Goal: Task Accomplishment & Management: Manage account settings

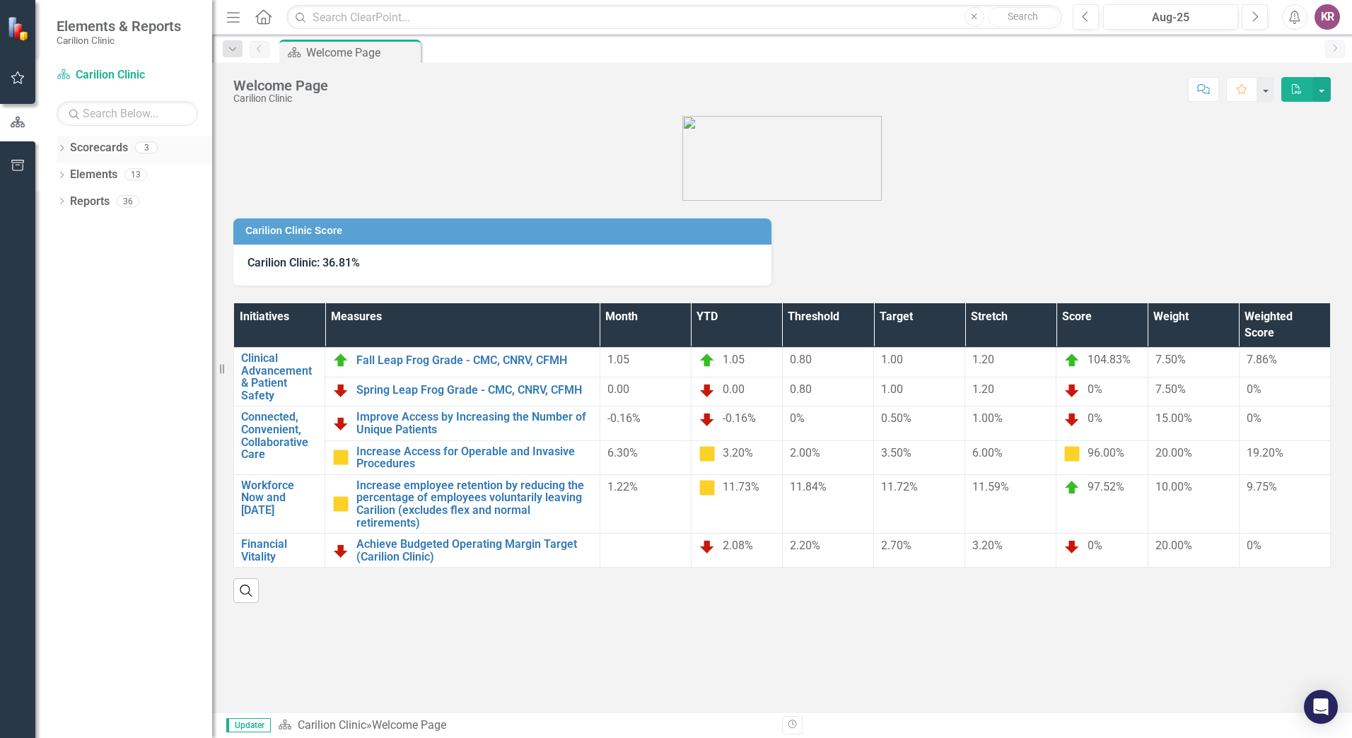
click at [64, 151] on icon "Dropdown" at bounding box center [62, 150] width 10 height 8
click at [153, 203] on link "NRV [MEDICAL_DATA]" at bounding box center [145, 202] width 134 height 16
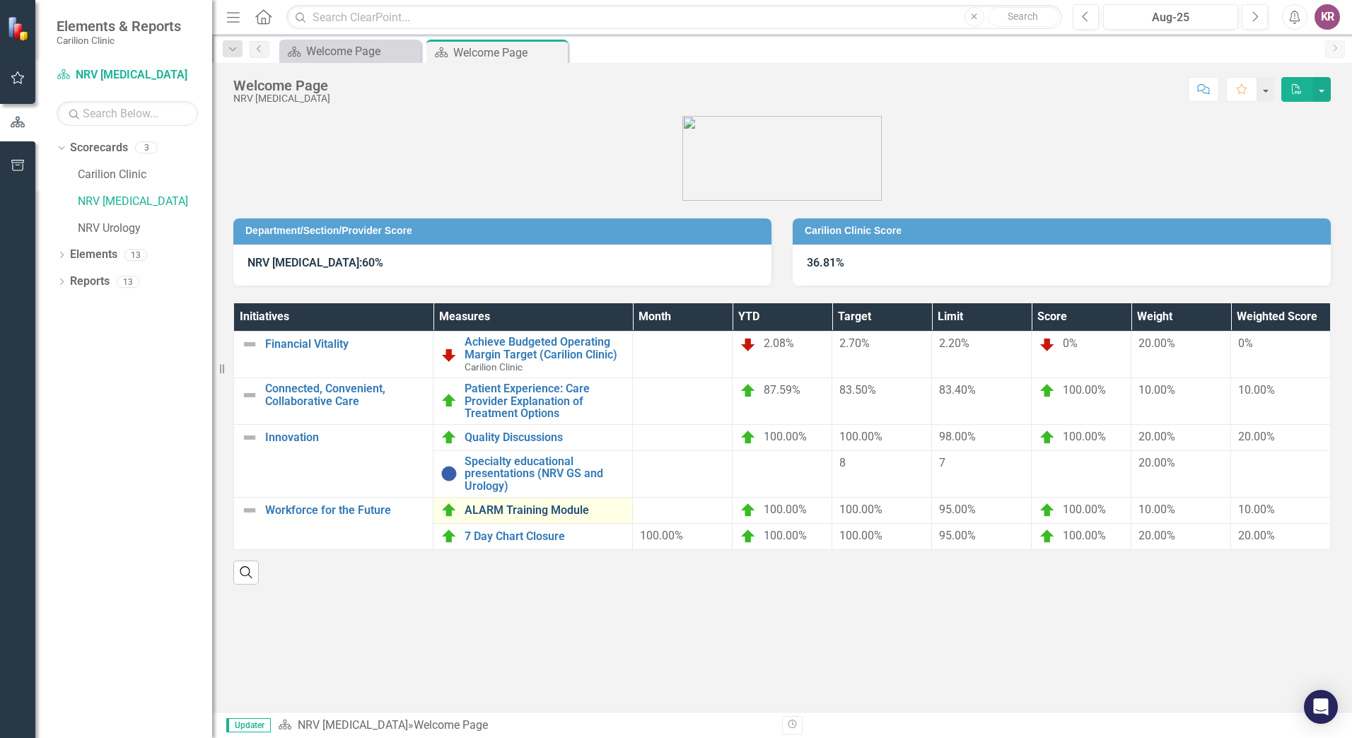
click at [544, 513] on link "ALARM Training Module" at bounding box center [545, 510] width 161 height 13
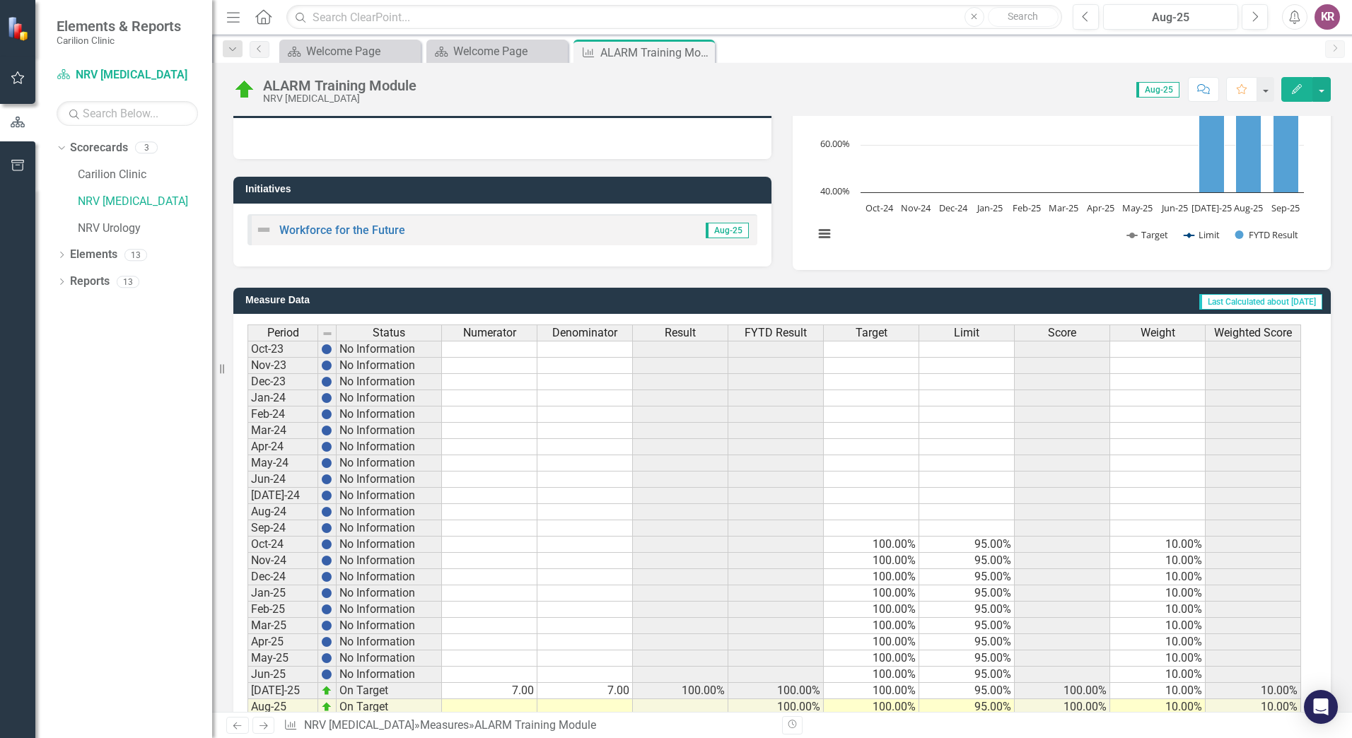
scroll to position [250, 0]
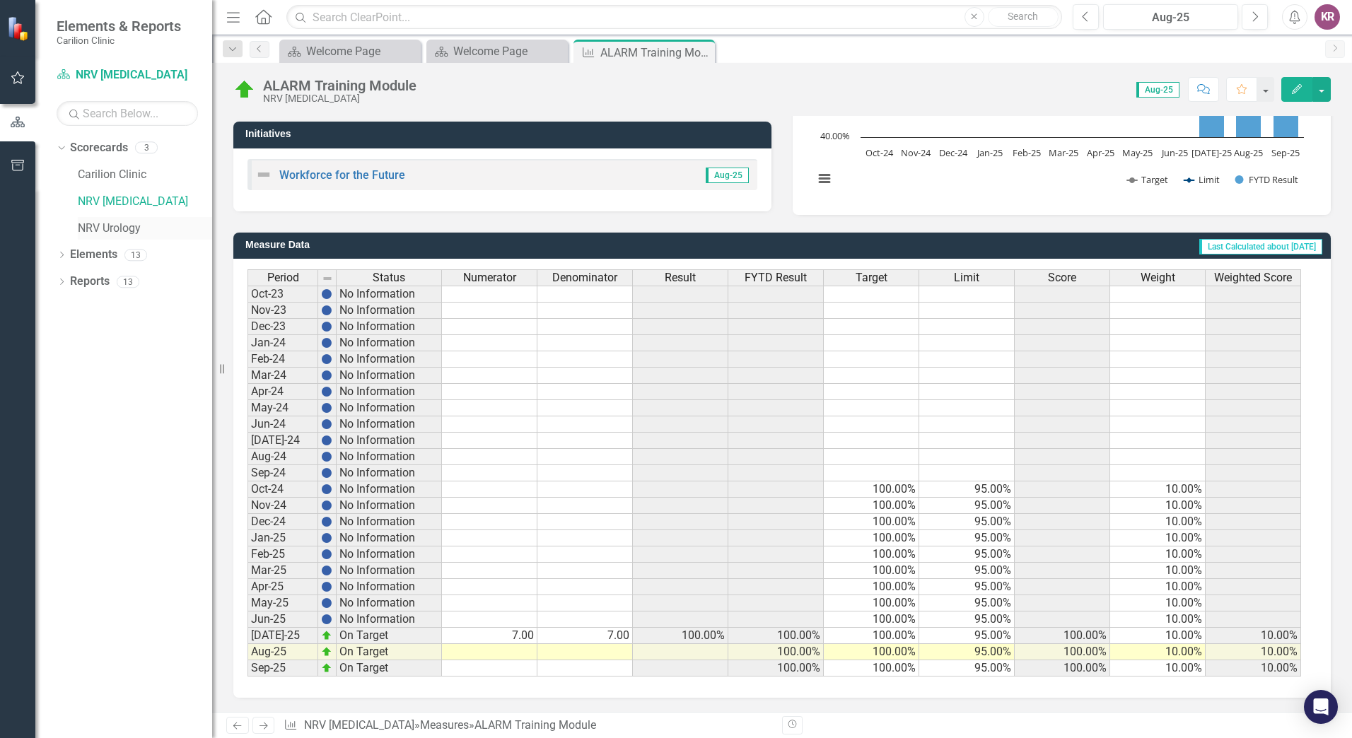
click at [122, 231] on link "NRV Urology" at bounding box center [145, 229] width 134 height 16
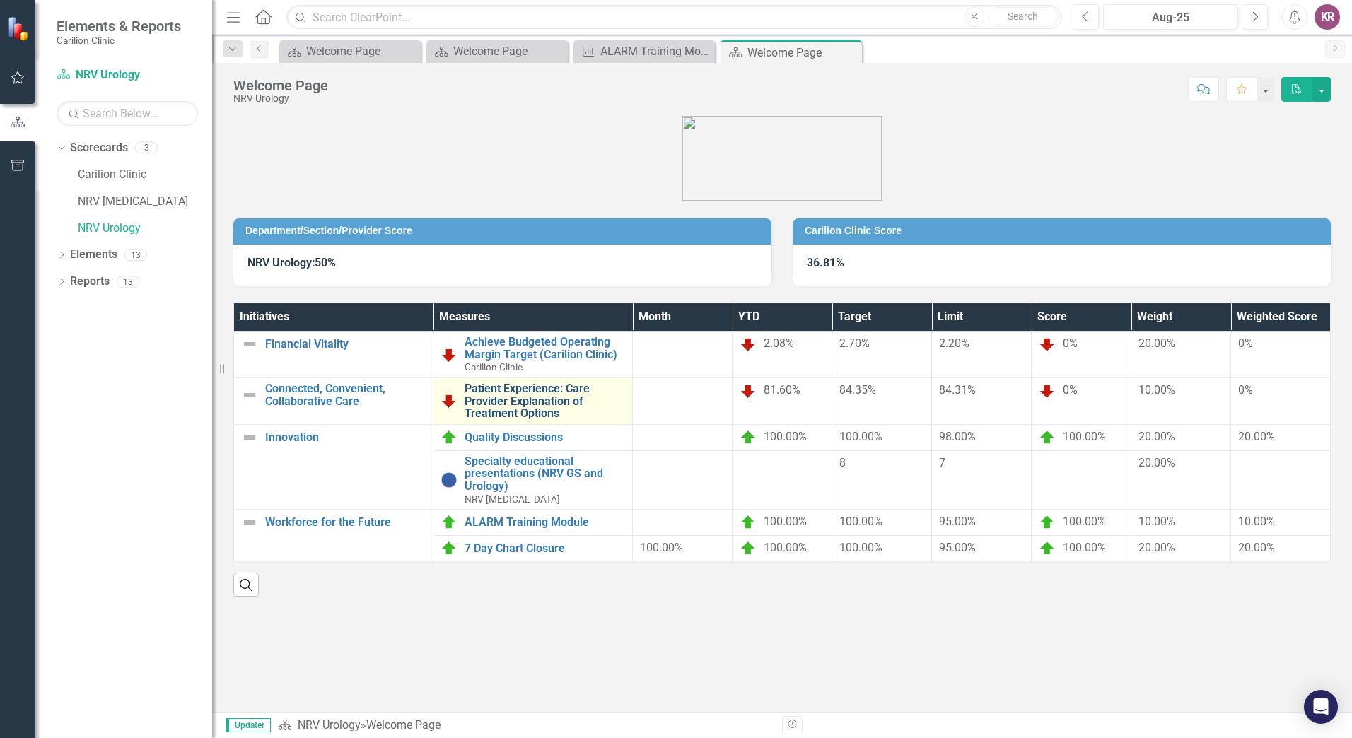
click at [520, 394] on link "Patient Experience: Care Provider Explanation of Treatment Options" at bounding box center [545, 401] width 161 height 37
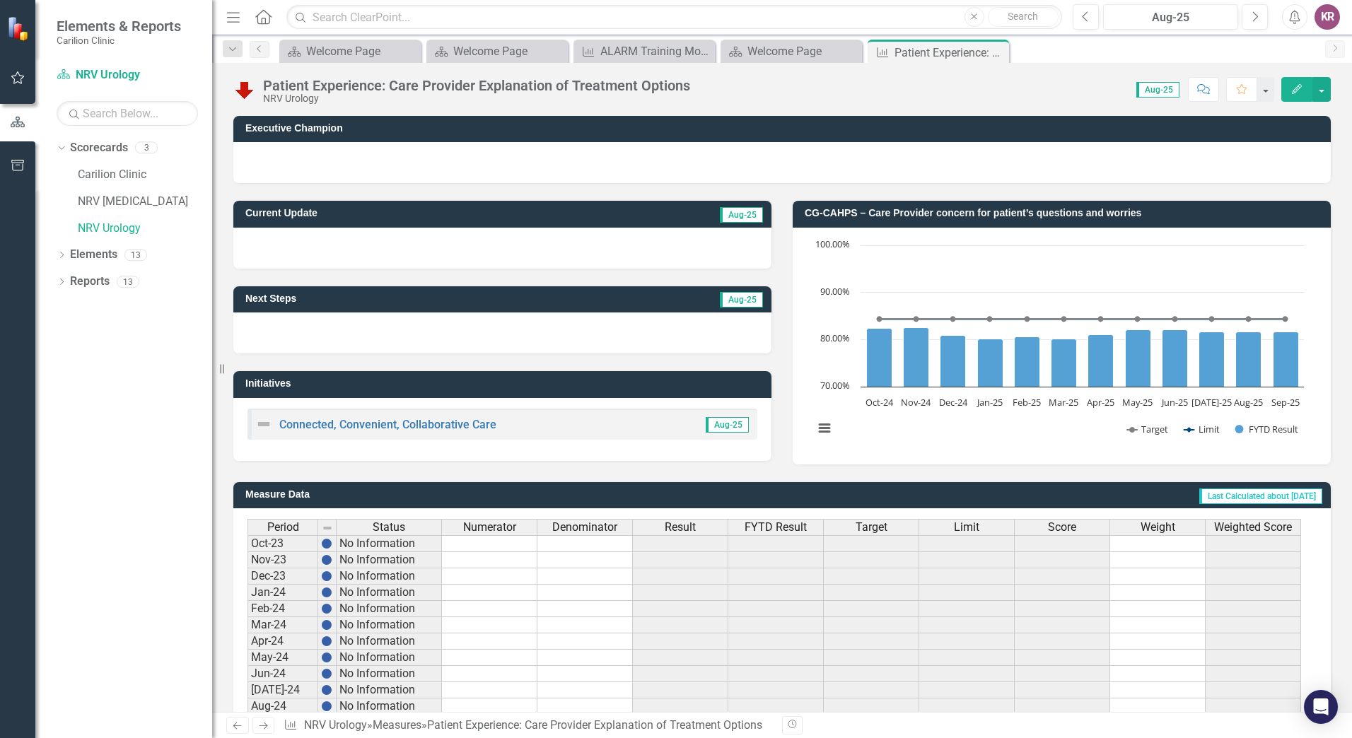
scroll to position [250, 0]
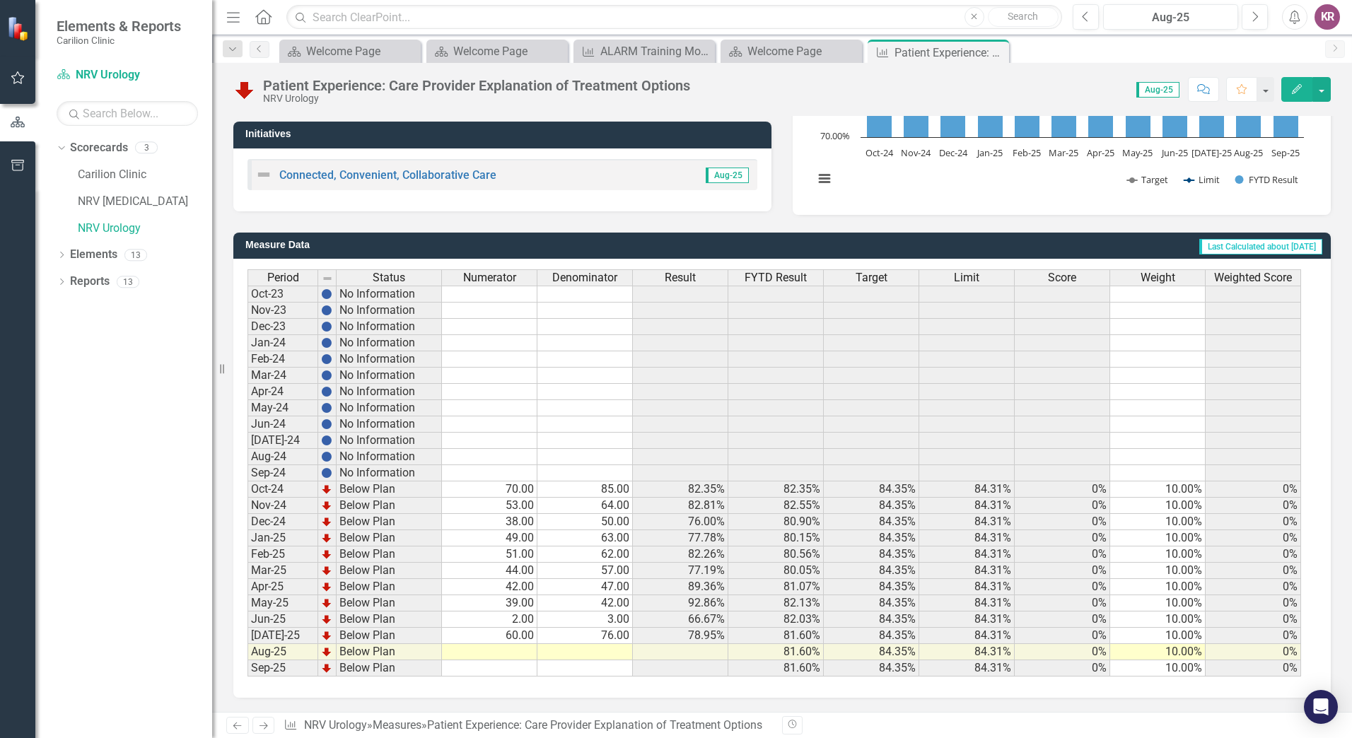
click at [519, 655] on td at bounding box center [489, 652] width 95 height 16
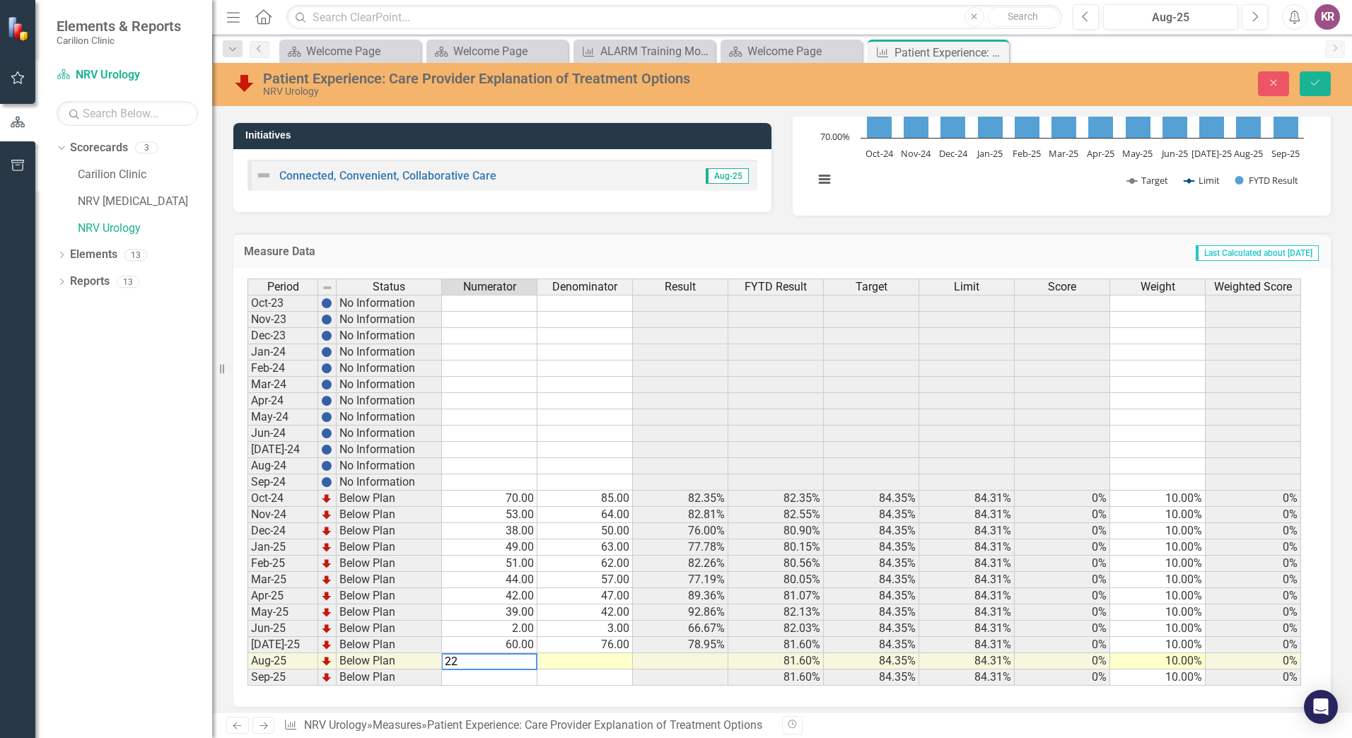
type textarea "22"
click at [593, 663] on td at bounding box center [584, 661] width 95 height 16
type textarea "26"
click at [1323, 81] on button "Save" at bounding box center [1315, 83] width 31 height 25
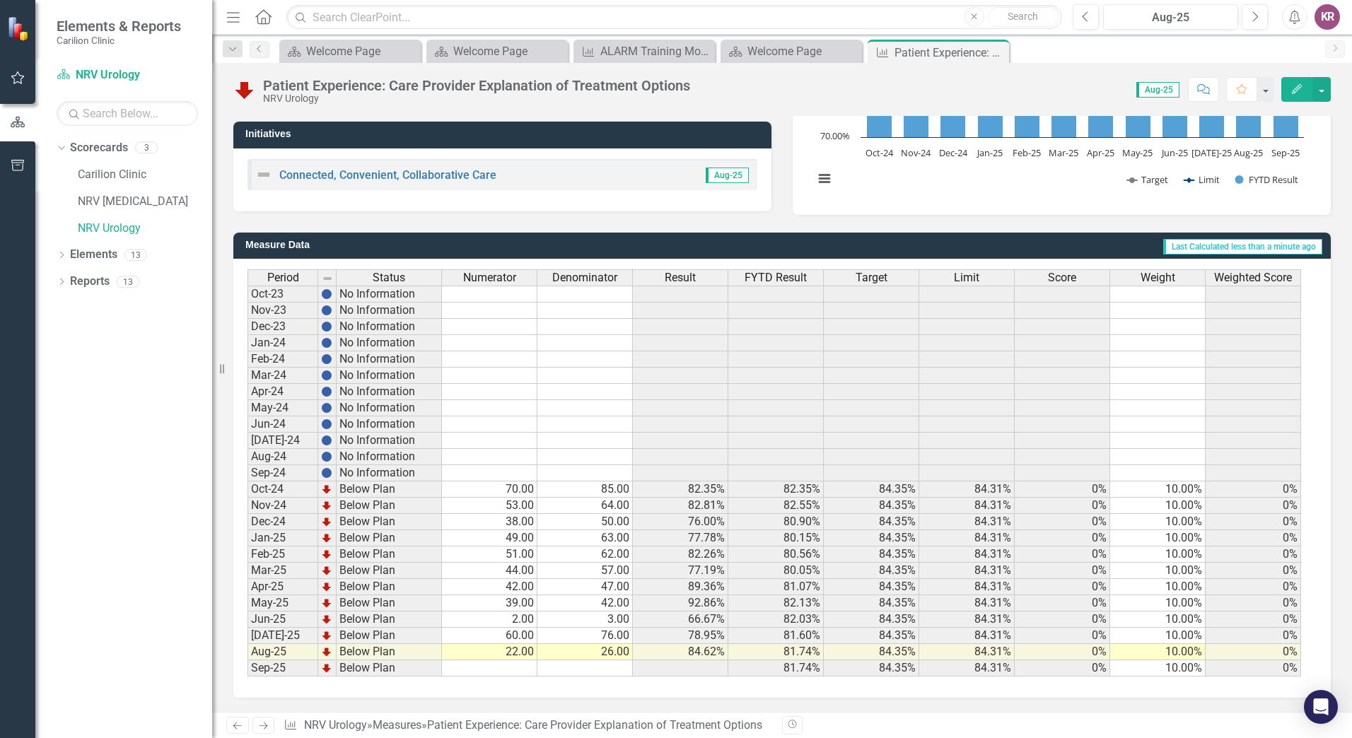
click at [516, 655] on td "22.00" at bounding box center [489, 652] width 95 height 16
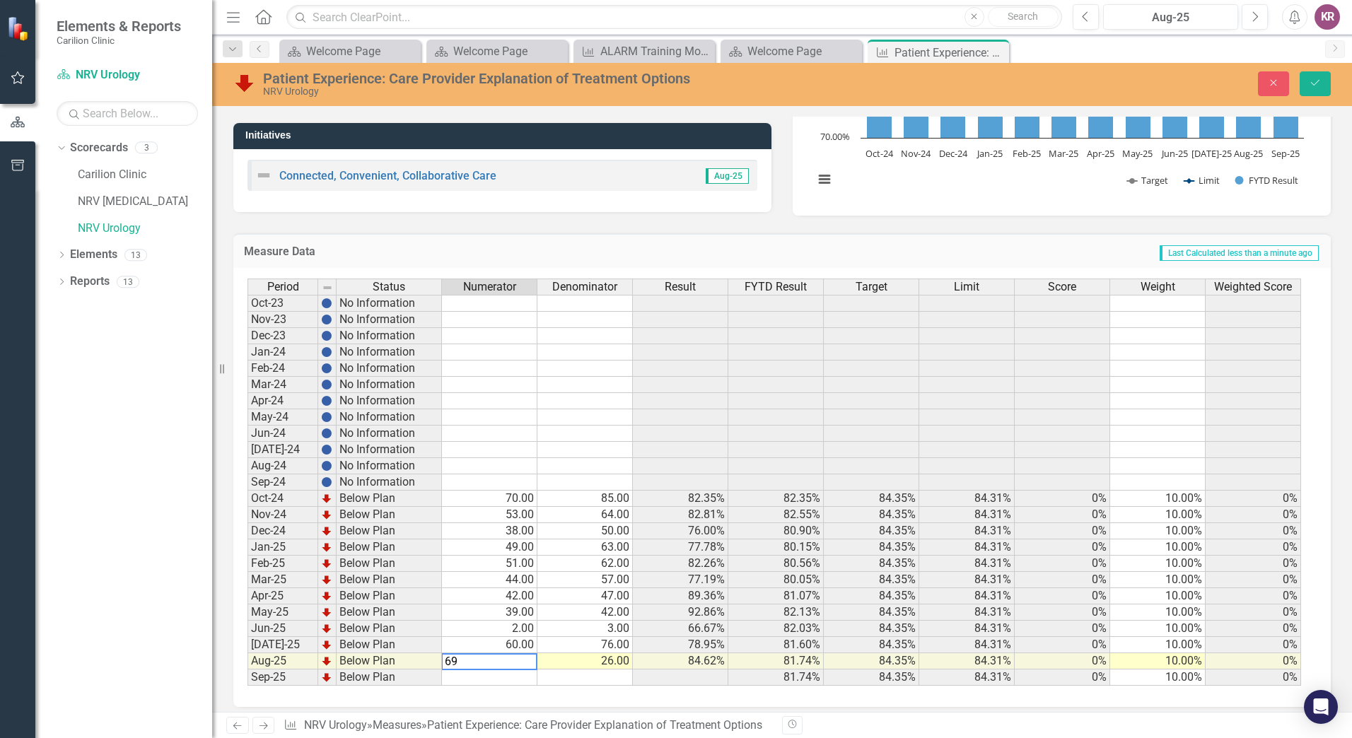
click at [621, 665] on td "26.00" at bounding box center [584, 661] width 95 height 16
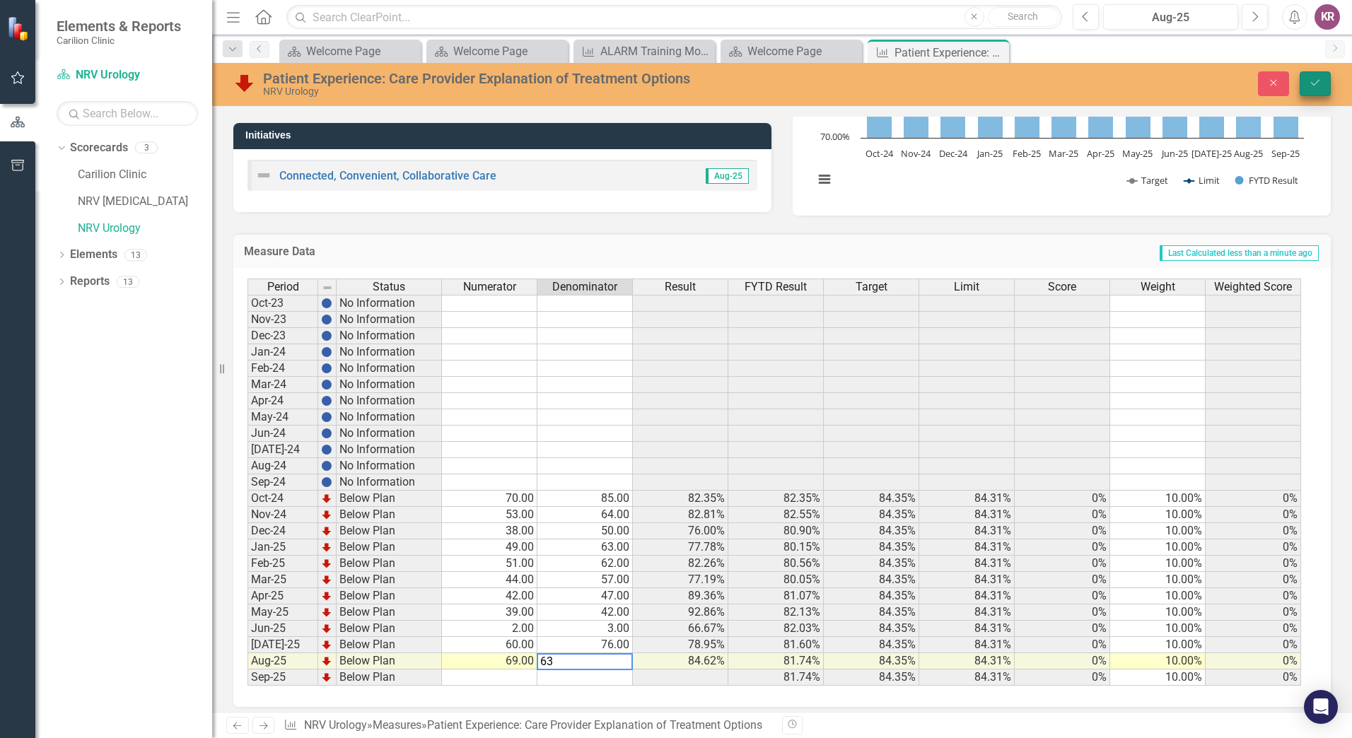
type textarea "63"
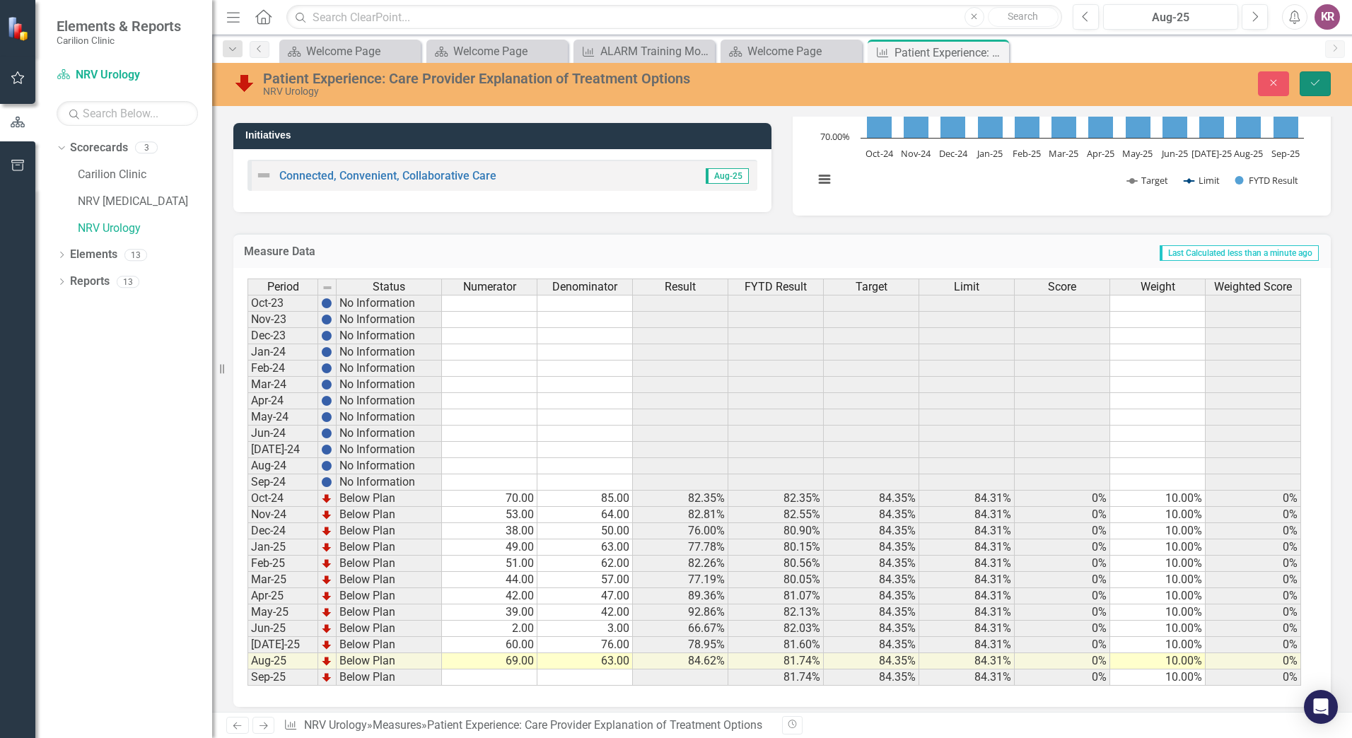
click at [1312, 80] on icon "Save" at bounding box center [1315, 83] width 13 height 10
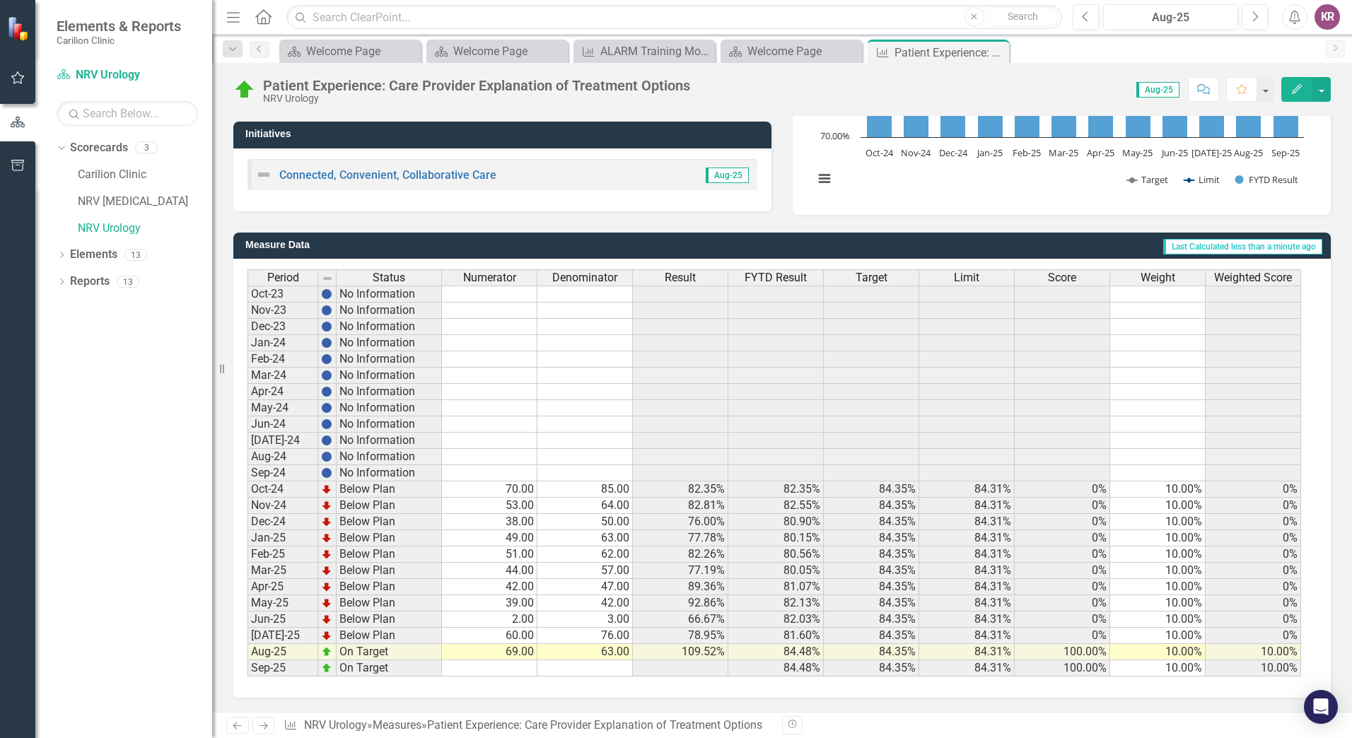
click at [512, 653] on td "69.00" at bounding box center [489, 652] width 95 height 16
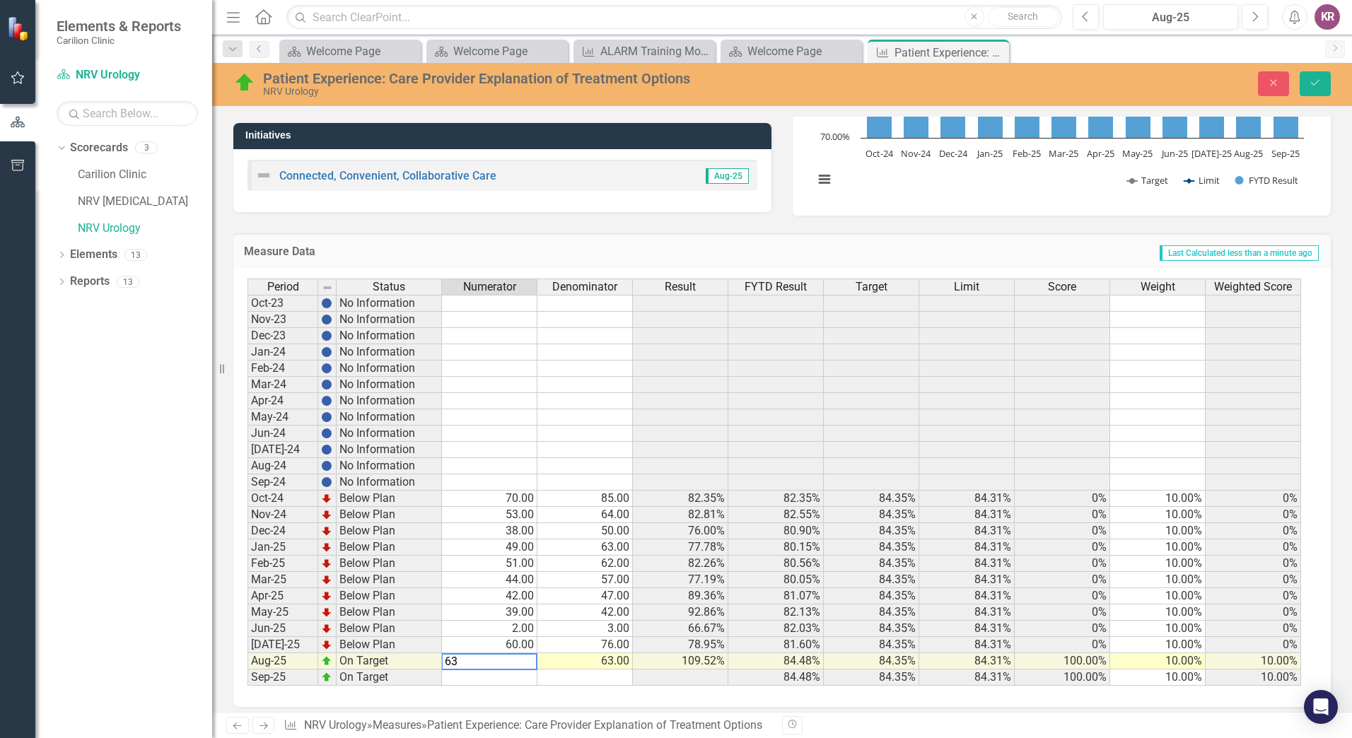
click at [619, 662] on td "63.00" at bounding box center [584, 661] width 95 height 16
type textarea "69"
click at [1308, 89] on button "Save" at bounding box center [1315, 83] width 31 height 25
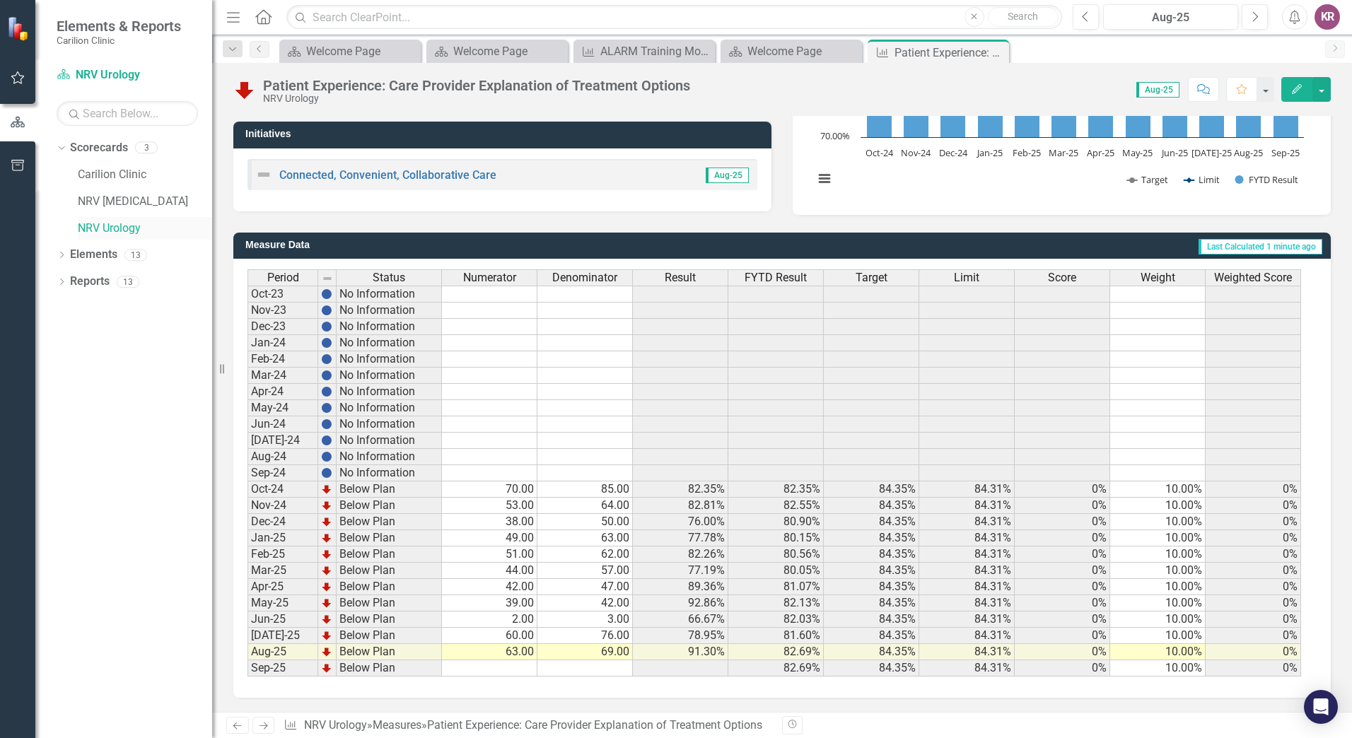
click at [122, 229] on link "NRV Urology" at bounding box center [145, 229] width 134 height 16
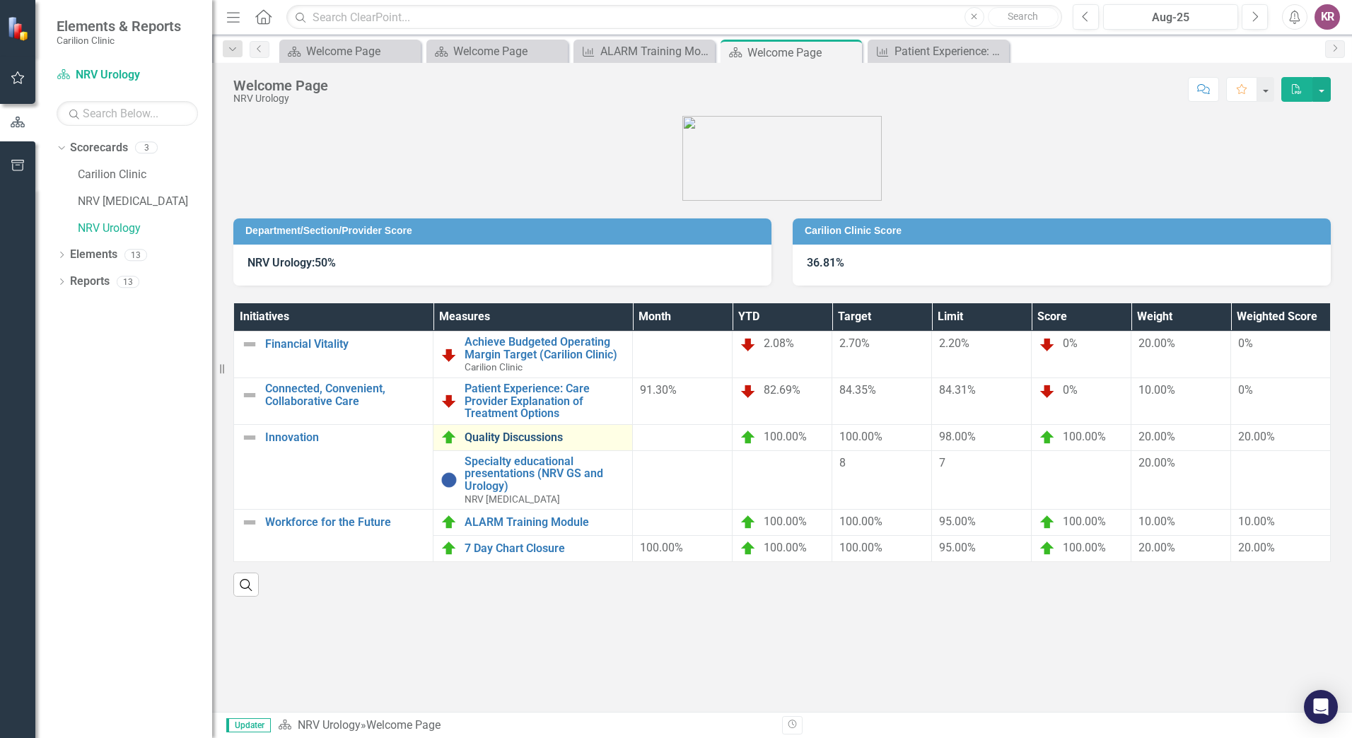
click at [514, 431] on link "Quality Discussions" at bounding box center [545, 437] width 161 height 13
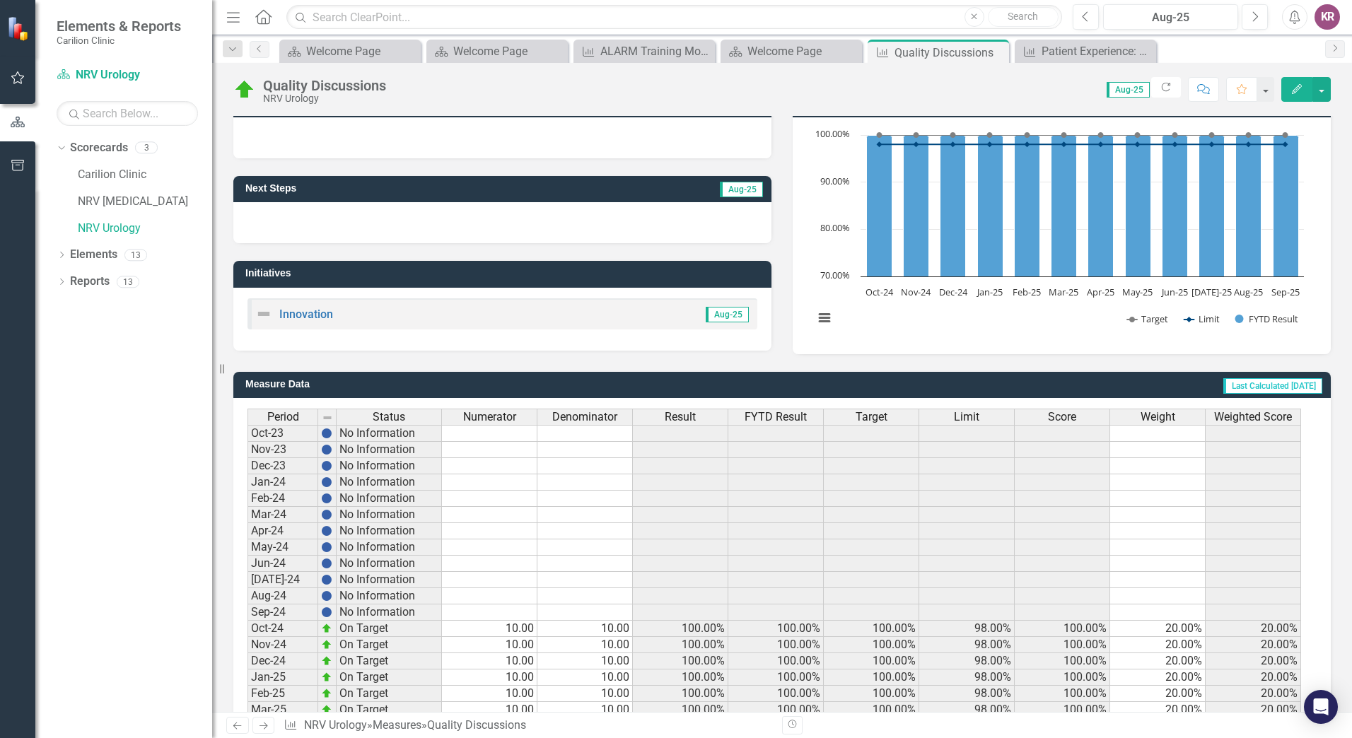
scroll to position [250, 0]
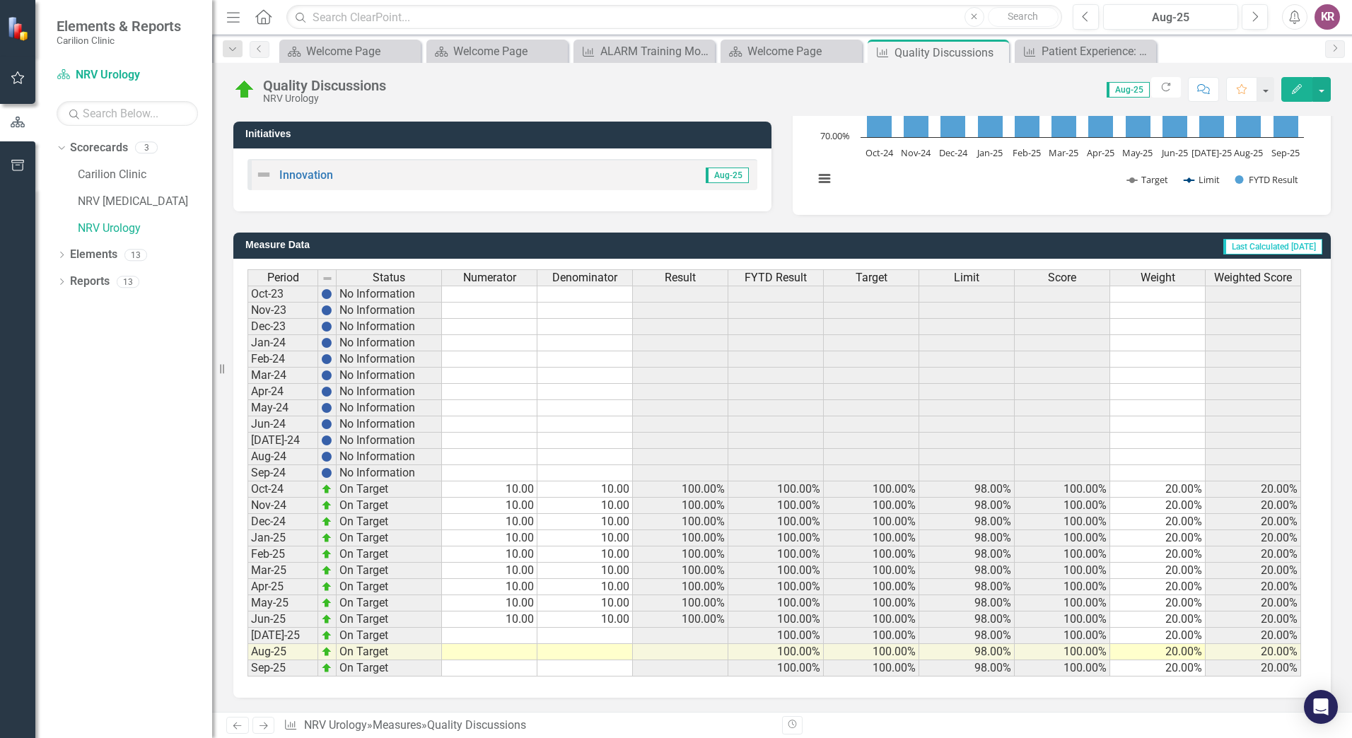
click at [528, 634] on td at bounding box center [489, 636] width 95 height 16
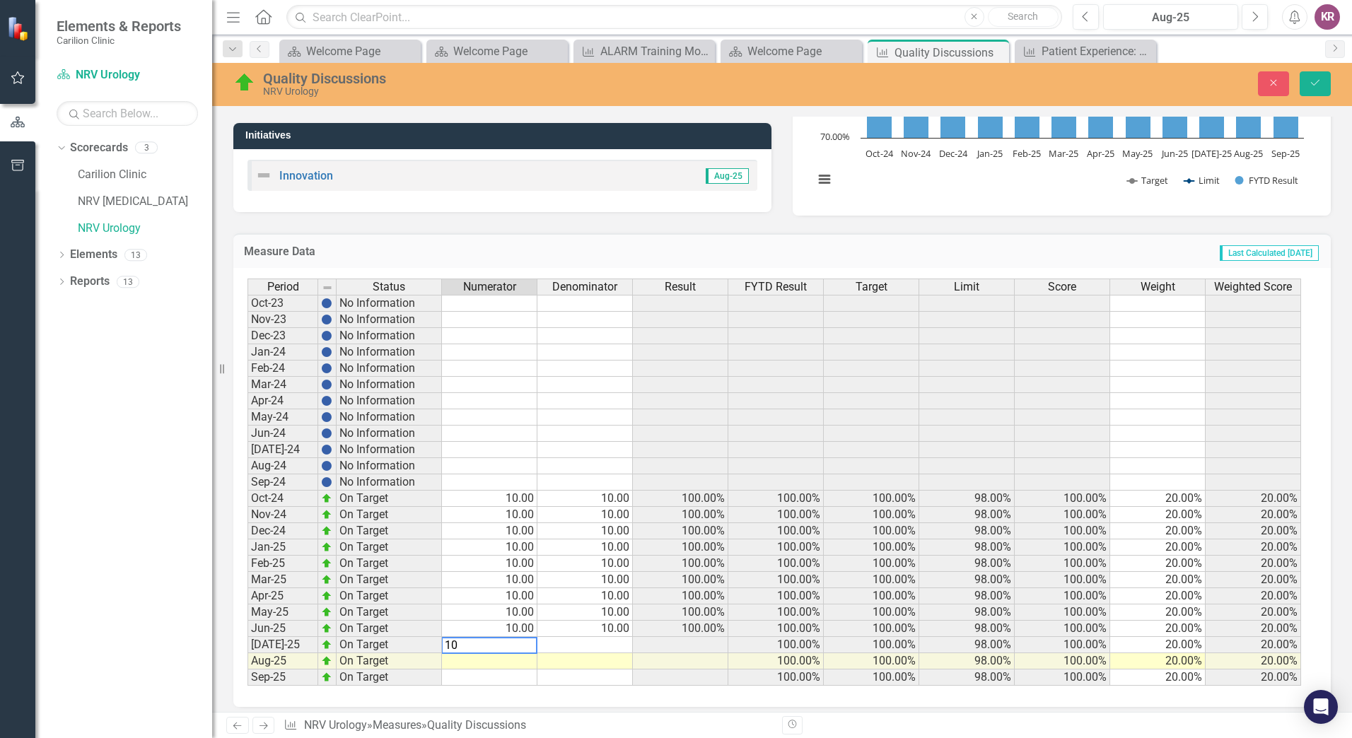
click at [607, 639] on td at bounding box center [584, 645] width 95 height 16
type textarea "10"
click at [712, 641] on td at bounding box center [680, 645] width 95 height 16
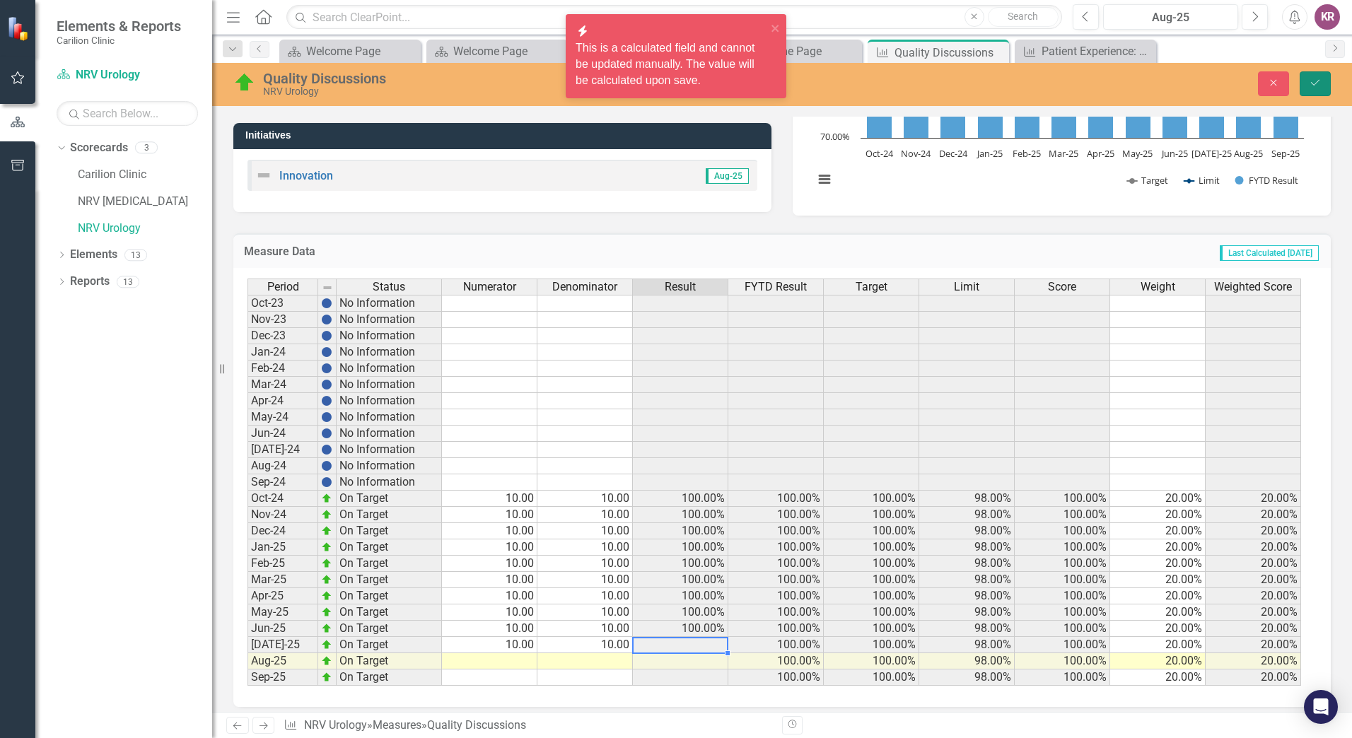
click at [1322, 81] on button "Save" at bounding box center [1315, 83] width 31 height 25
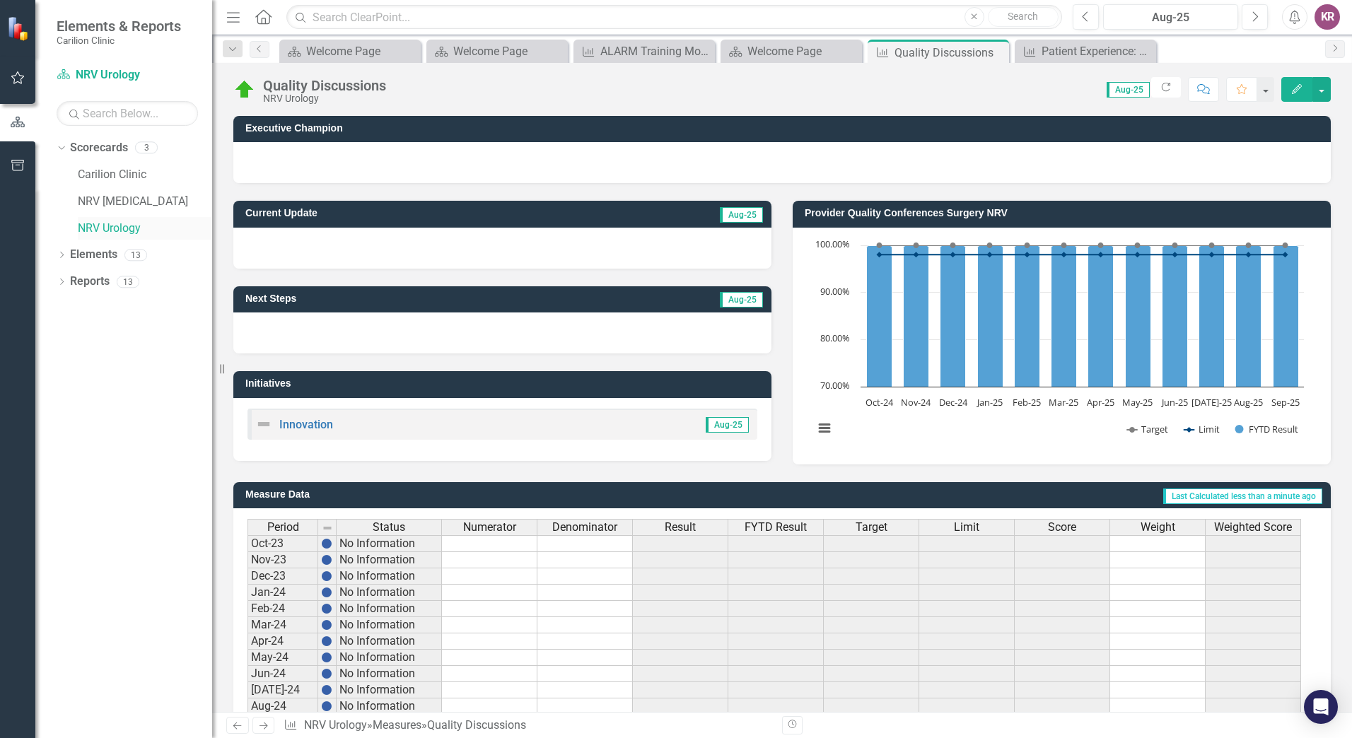
click at [103, 226] on link "NRV Urology" at bounding box center [145, 229] width 134 height 16
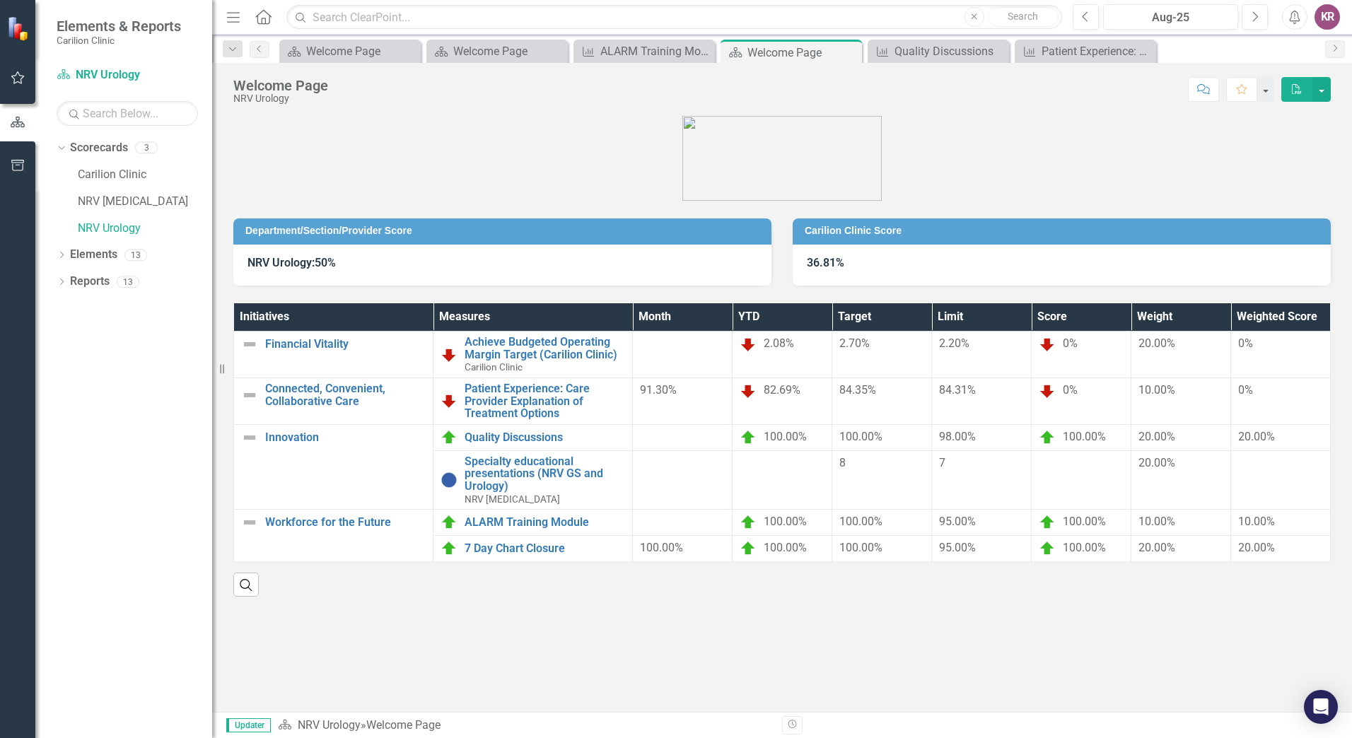
click at [1296, 89] on icon "PDF" at bounding box center [1296, 89] width 13 height 10
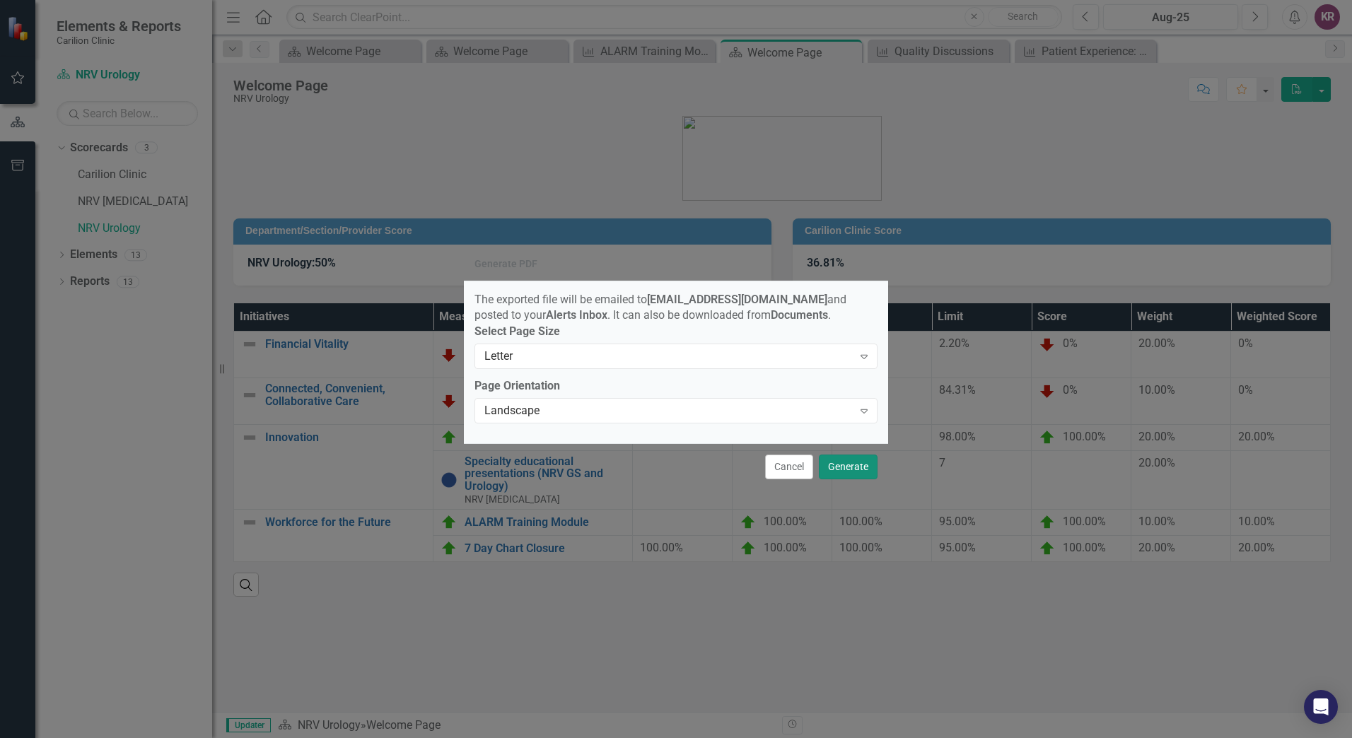
click at [853, 472] on button "Generate" at bounding box center [848, 467] width 59 height 25
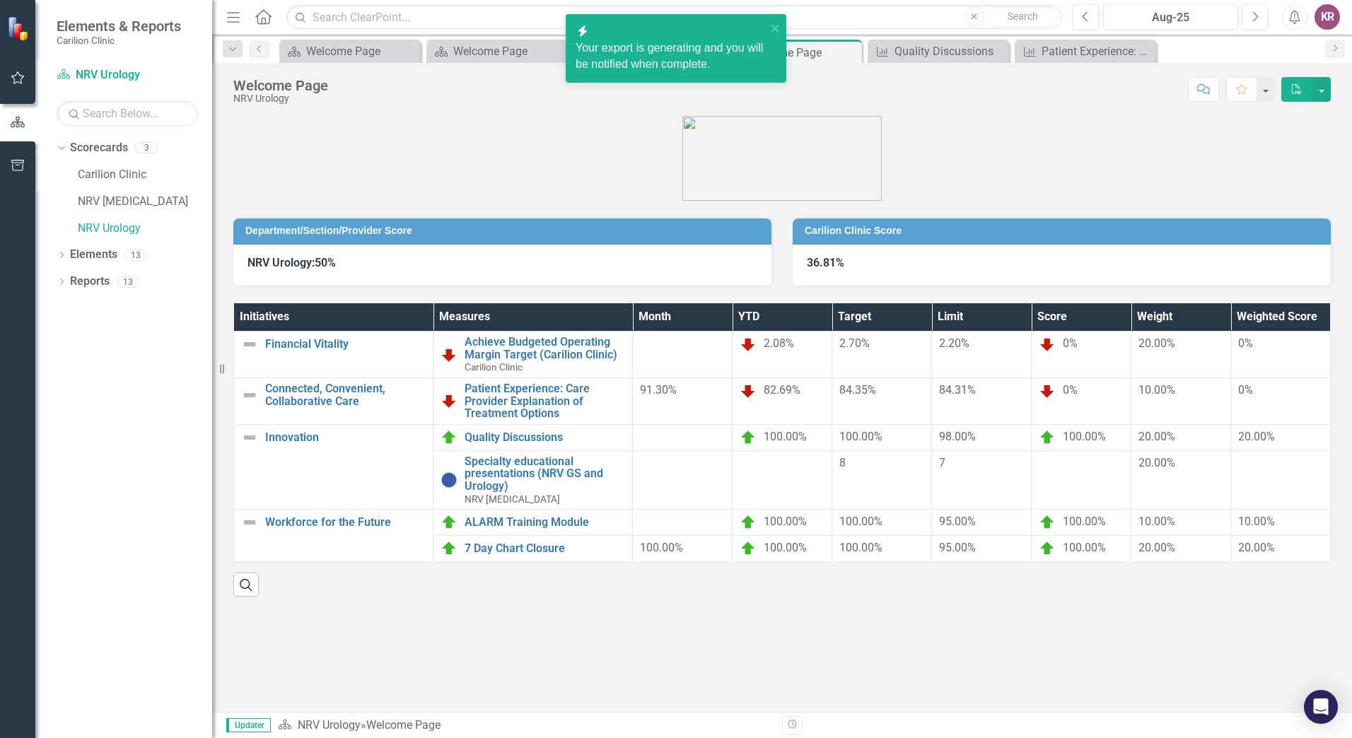
click at [694, 40] on div "Your export is generating and you will be notified when complete." at bounding box center [671, 56] width 191 height 33
click at [639, 74] on link "Click here to download." at bounding box center [639, 80] width 127 height 12
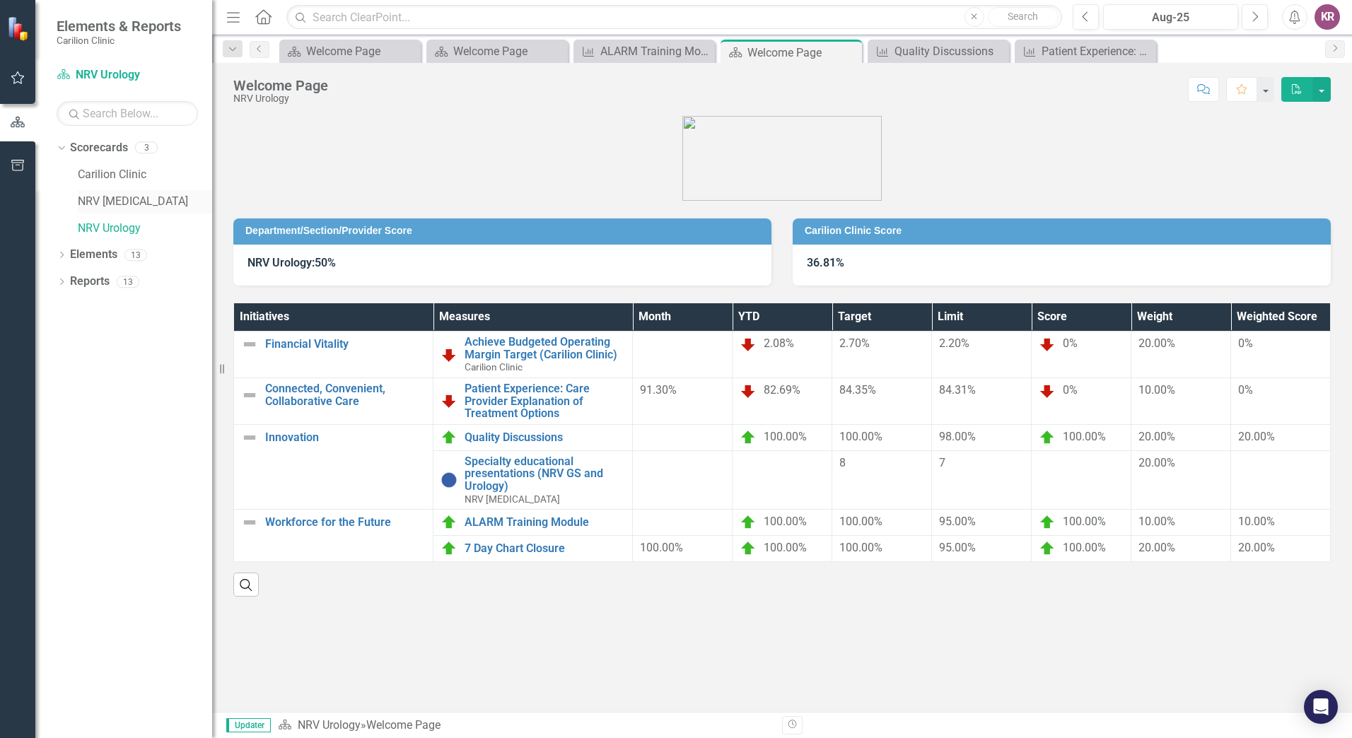
click at [159, 205] on link "NRV [MEDICAL_DATA]" at bounding box center [145, 202] width 134 height 16
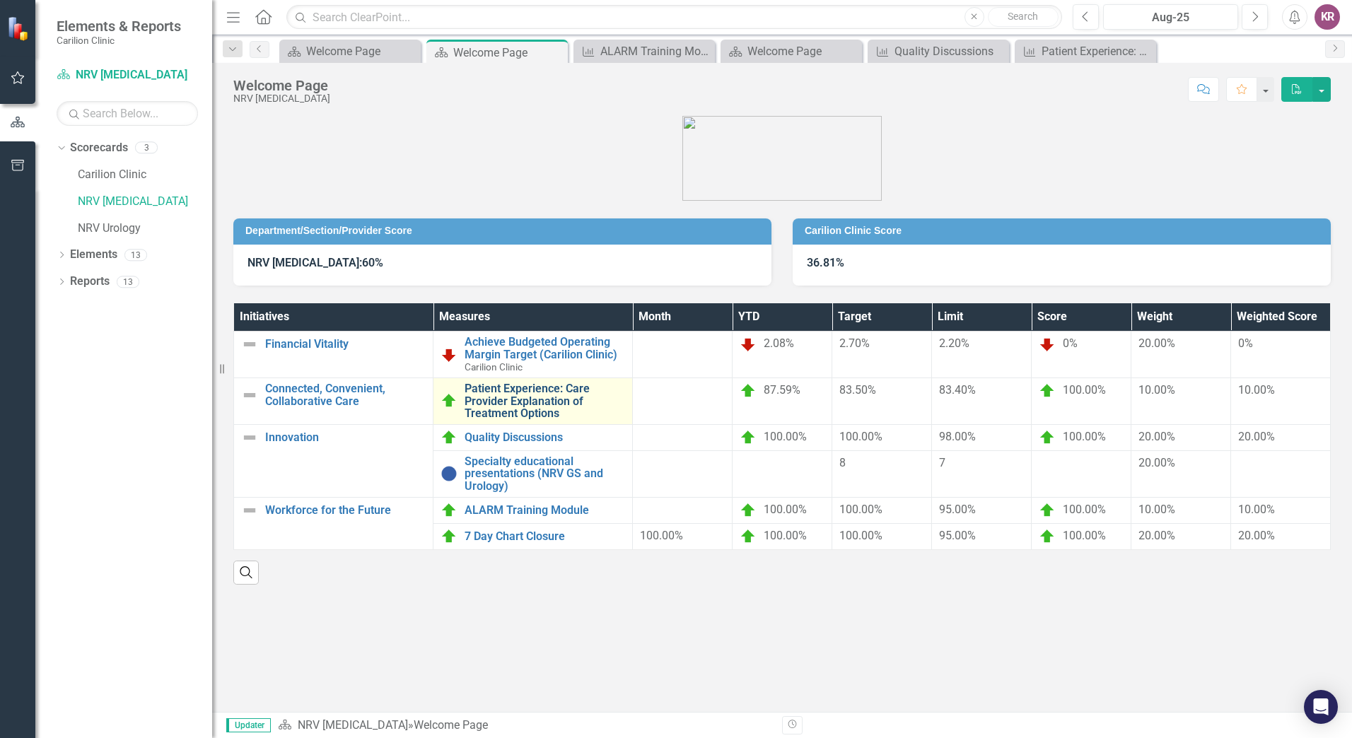
click at [521, 406] on link "Patient Experience: Care Provider Explanation of Treatment Options" at bounding box center [545, 401] width 161 height 37
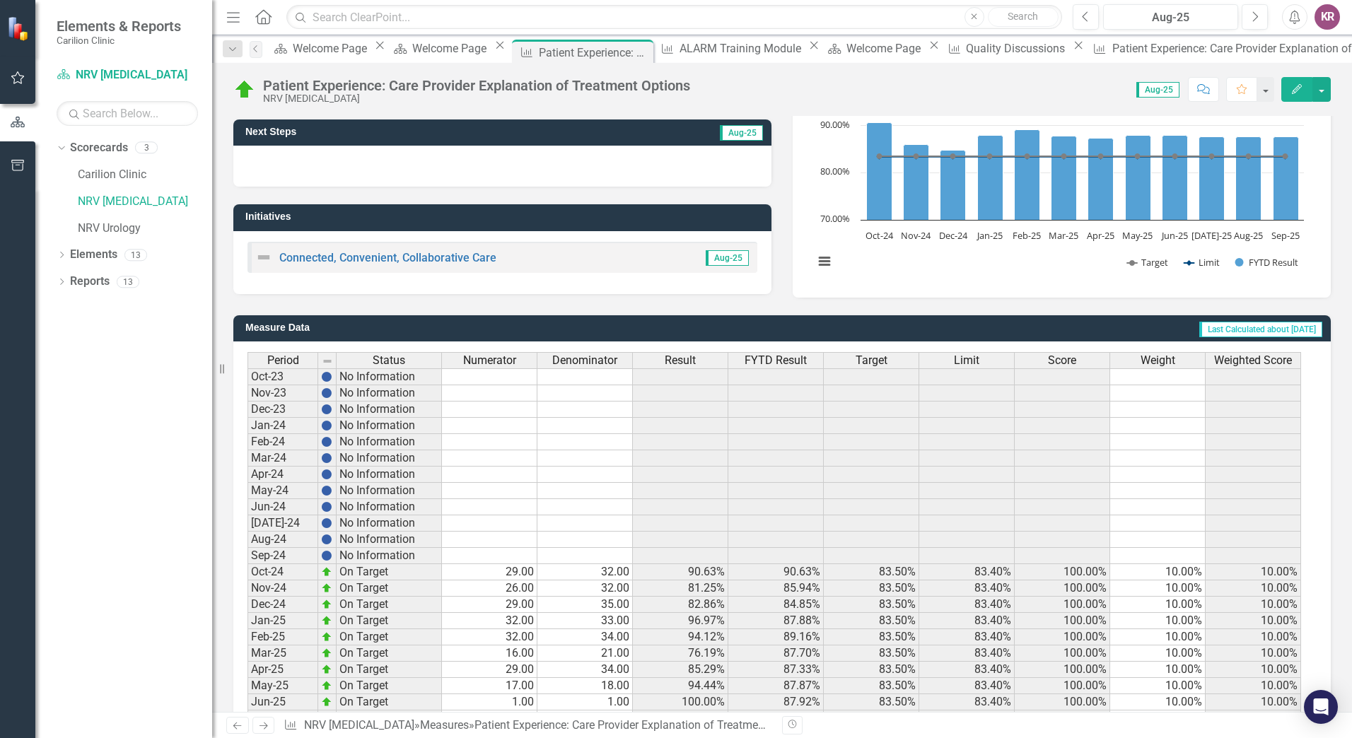
scroll to position [250, 0]
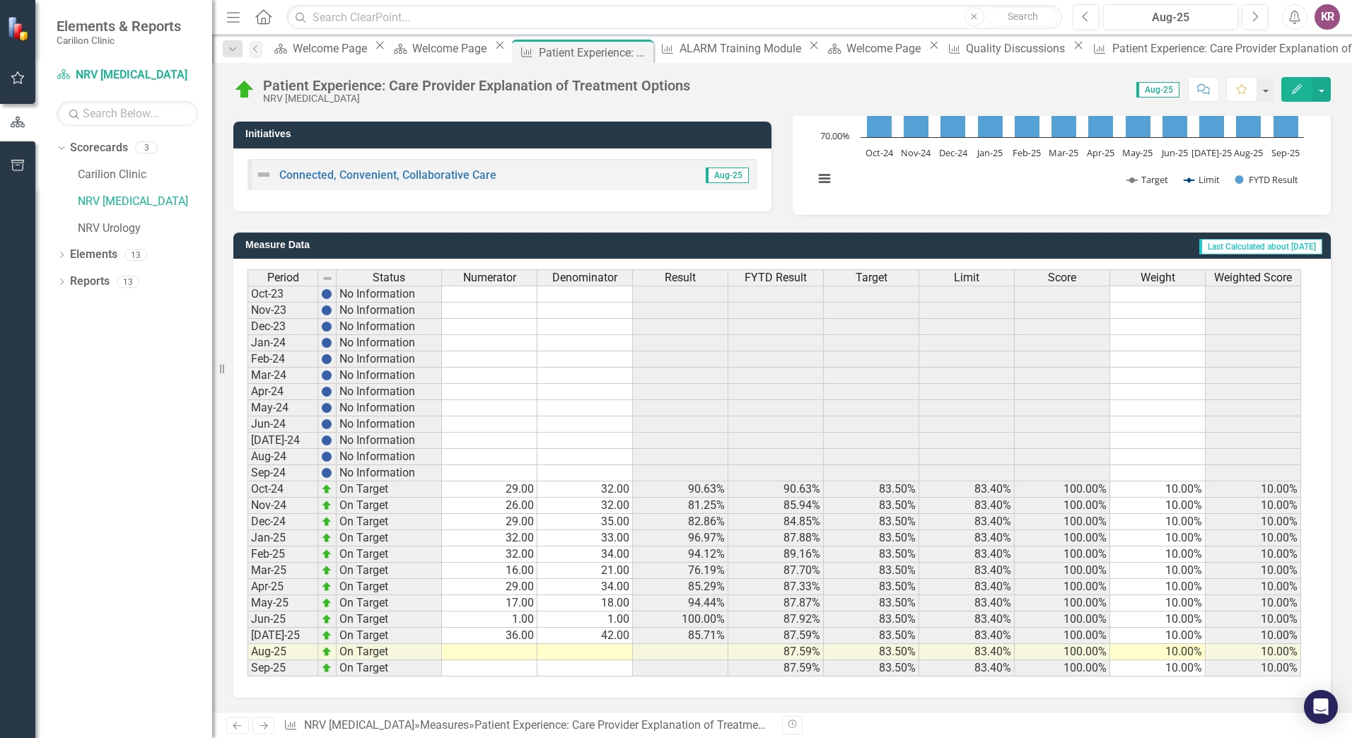
click at [505, 650] on td at bounding box center [489, 652] width 95 height 16
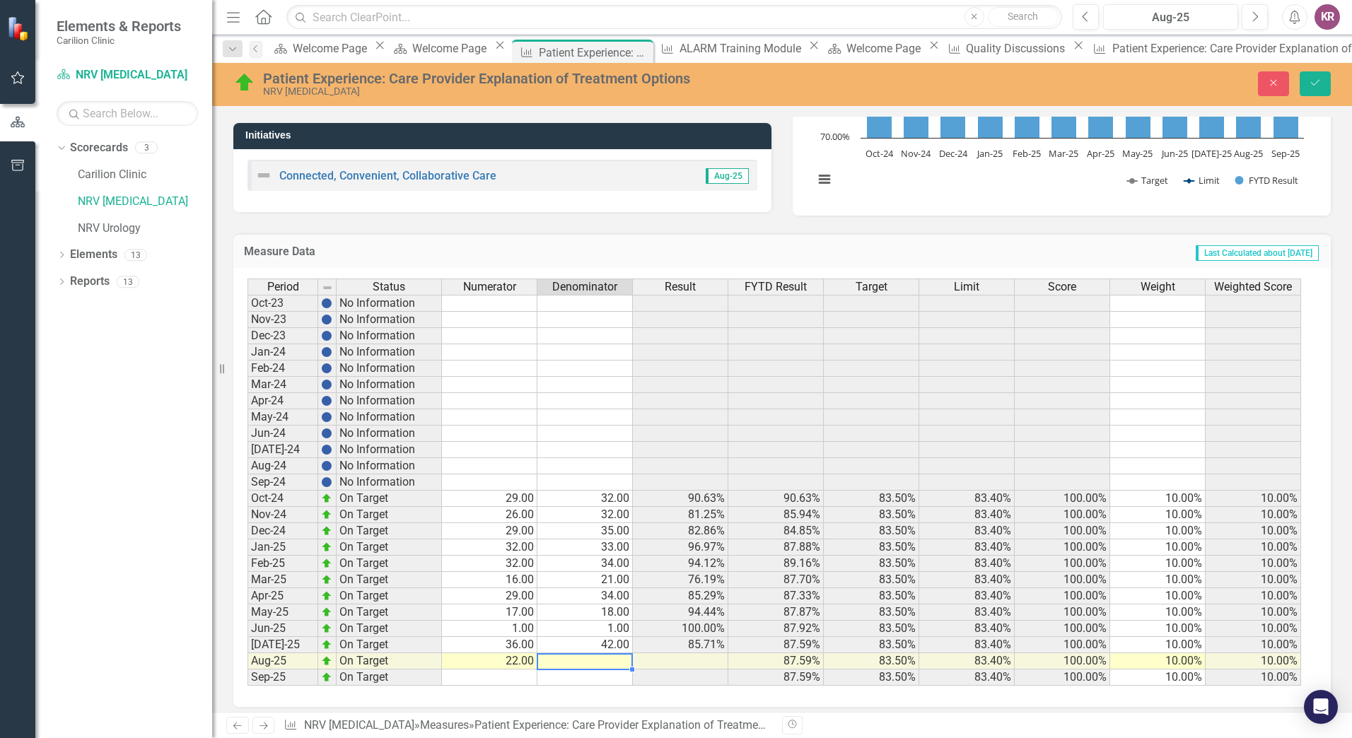
click at [588, 662] on td at bounding box center [584, 661] width 95 height 16
type textarea "26"
click at [1318, 81] on icon "submit" at bounding box center [1315, 83] width 8 height 6
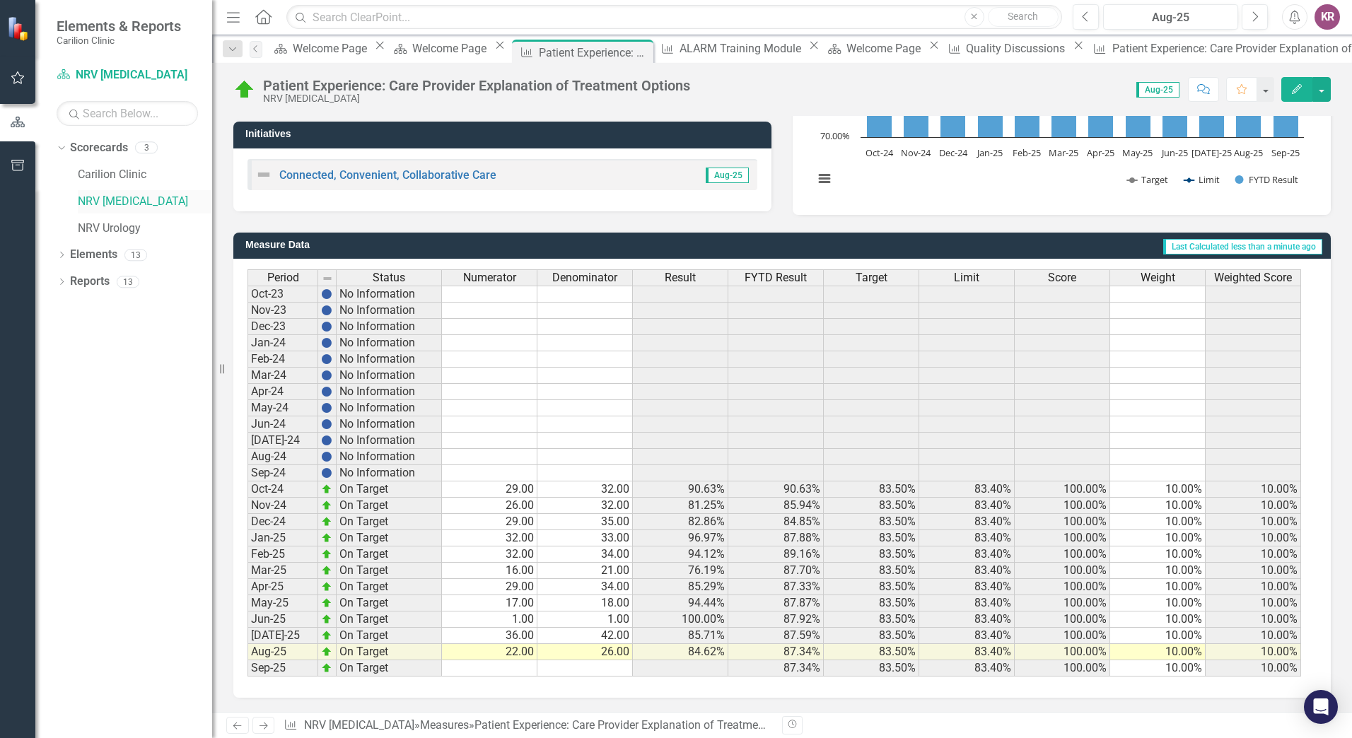
click at [119, 199] on link "NRV [MEDICAL_DATA]" at bounding box center [145, 202] width 134 height 16
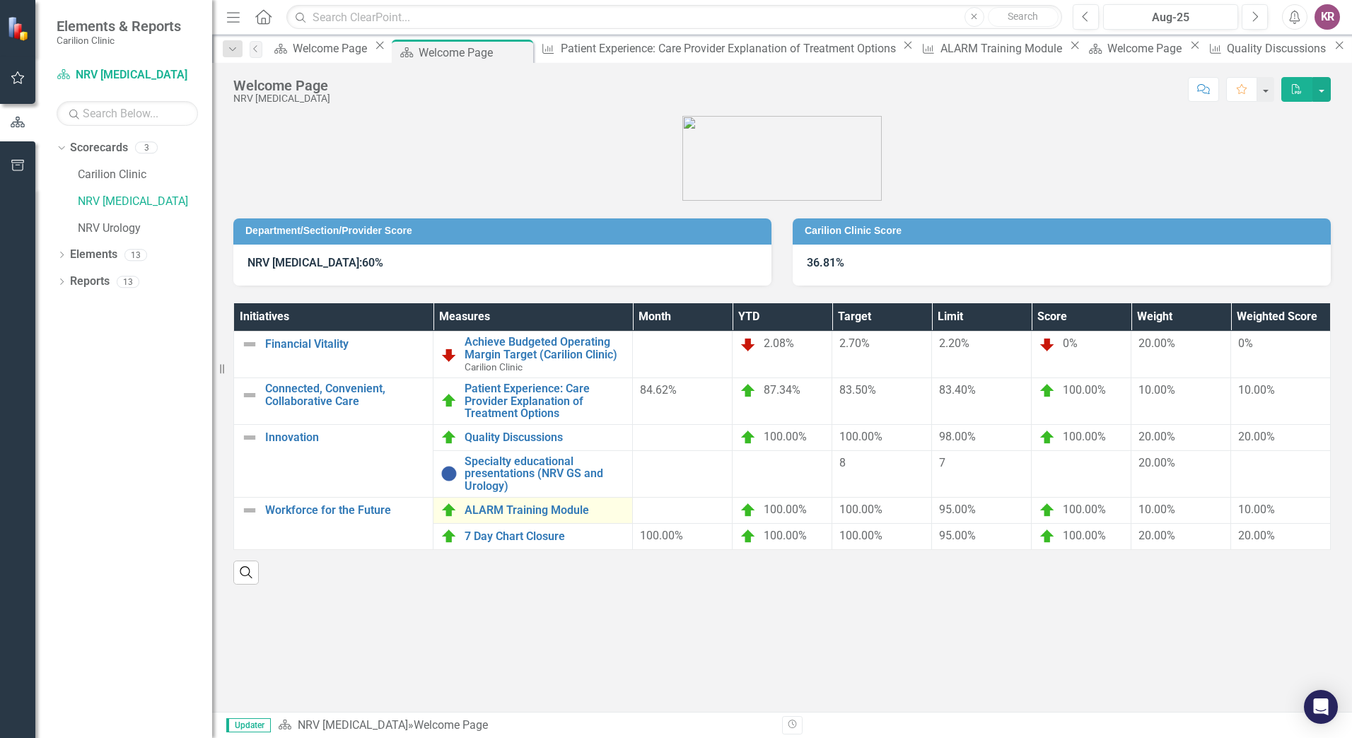
click at [543, 518] on div "ALARM Training Module" at bounding box center [533, 510] width 185 height 17
click at [562, 509] on link "ALARM Training Module" at bounding box center [545, 510] width 161 height 13
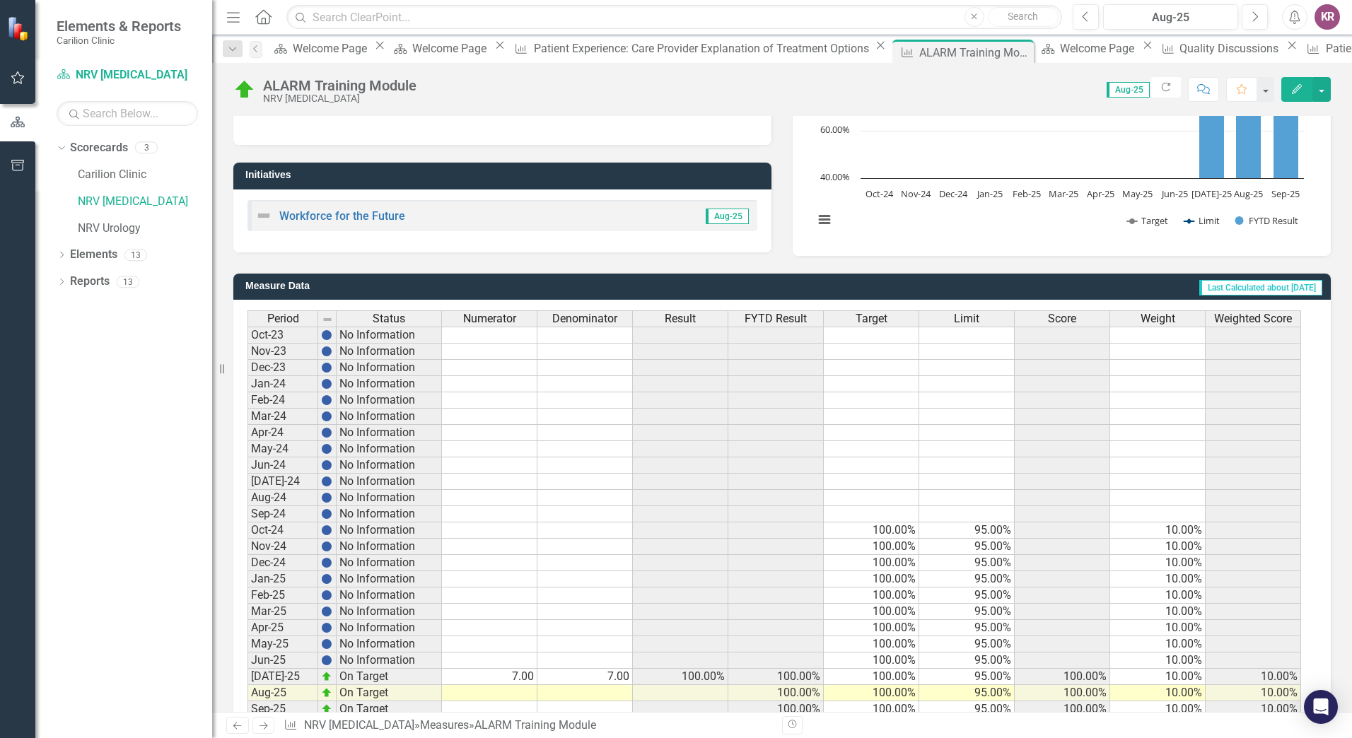
scroll to position [250, 0]
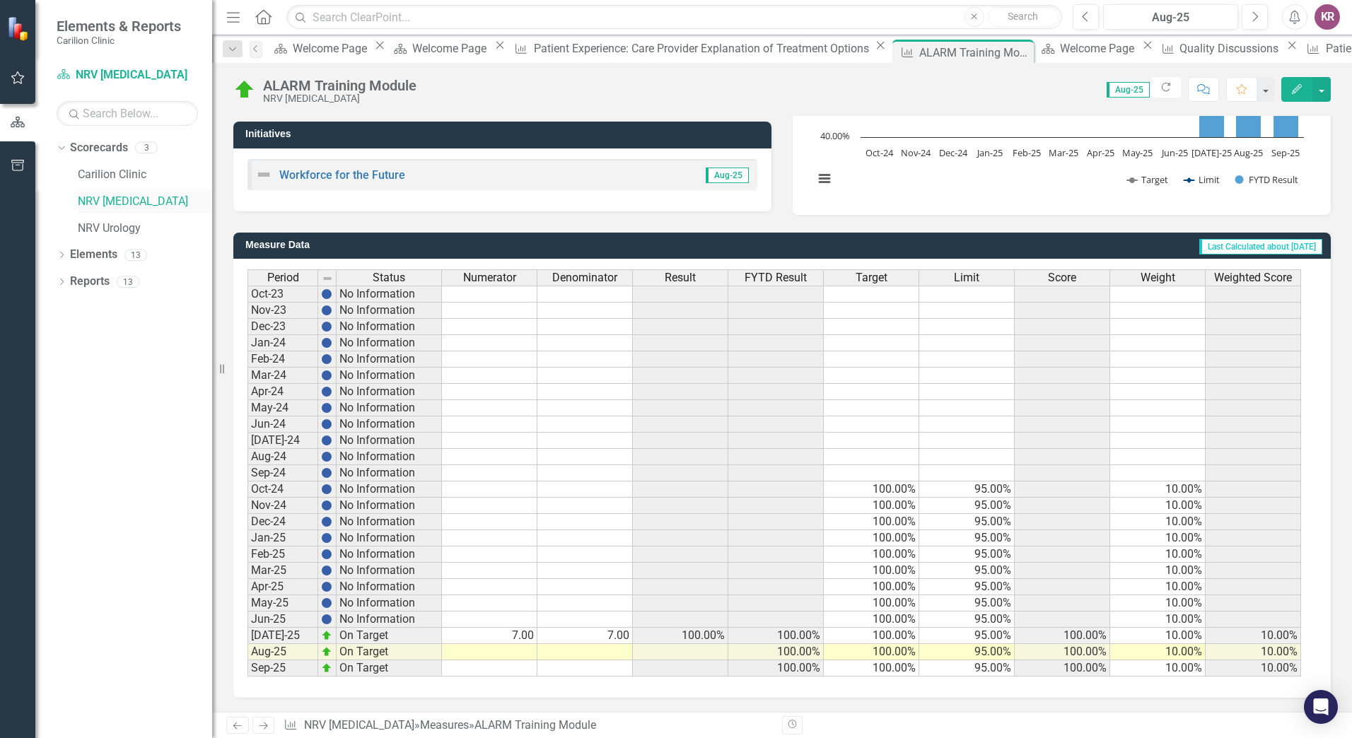
click at [121, 204] on link "NRV [MEDICAL_DATA]" at bounding box center [145, 202] width 134 height 16
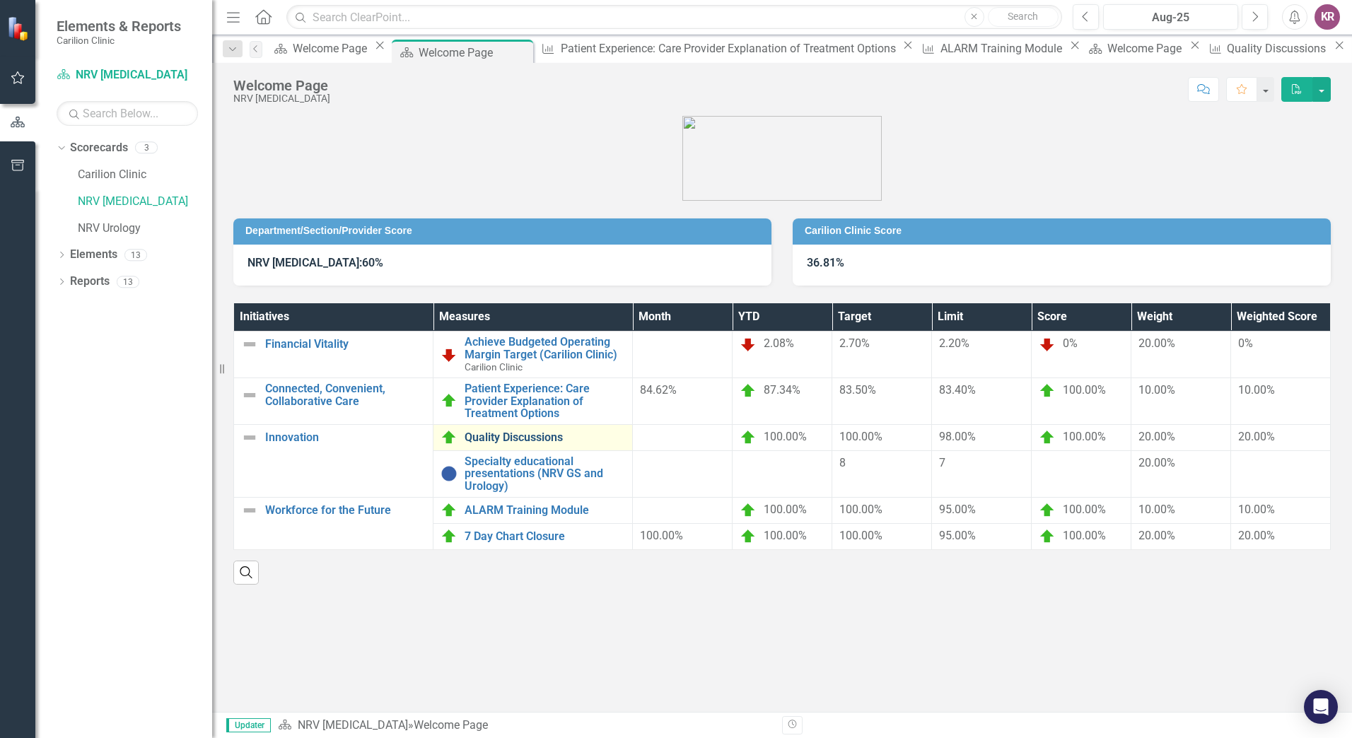
click at [510, 436] on link "Quality Discussions" at bounding box center [545, 437] width 161 height 13
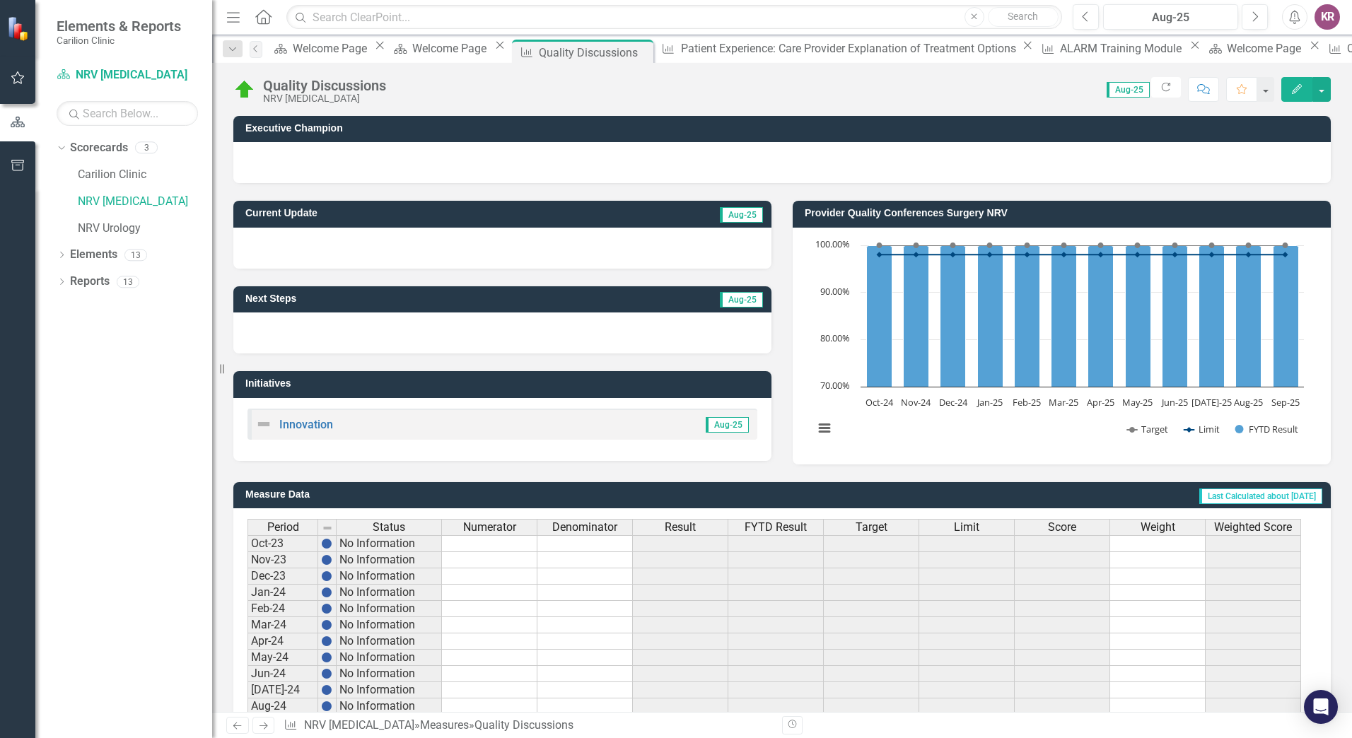
scroll to position [250, 0]
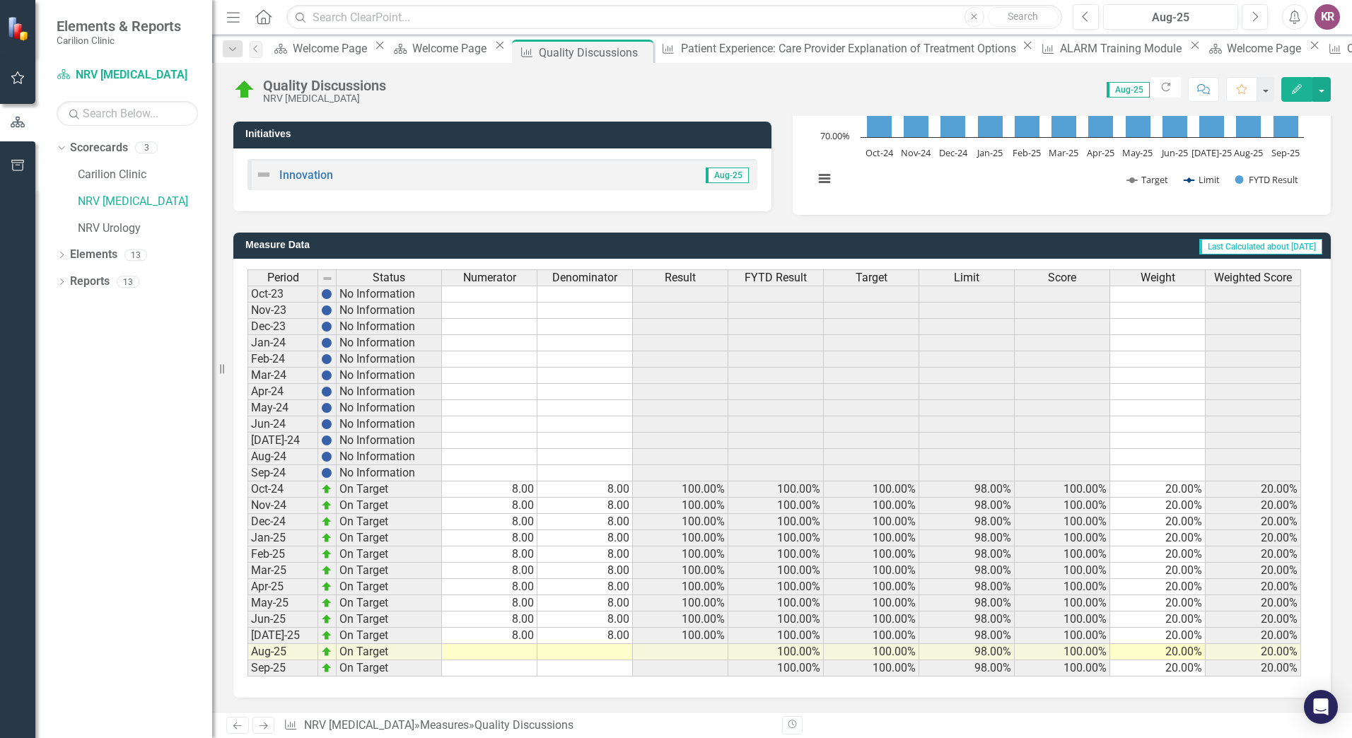
click at [524, 652] on td at bounding box center [489, 652] width 95 height 16
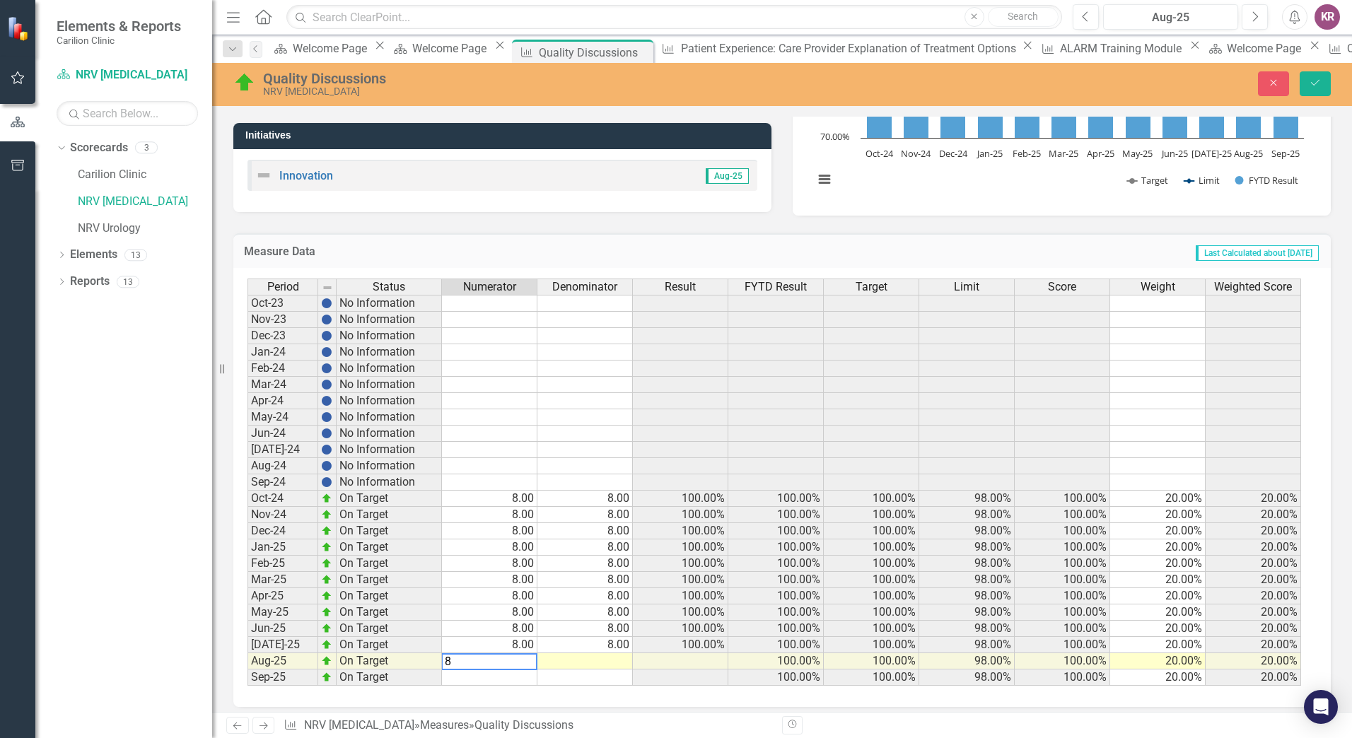
click at [247, 652] on div "Period Status Numerator Denominator Result FYTD Result Target Limit Score Weigh…" at bounding box center [247, 482] width 0 height 407
click at [620, 662] on td at bounding box center [584, 661] width 95 height 16
type textarea "8"
click at [725, 660] on td at bounding box center [680, 661] width 95 height 16
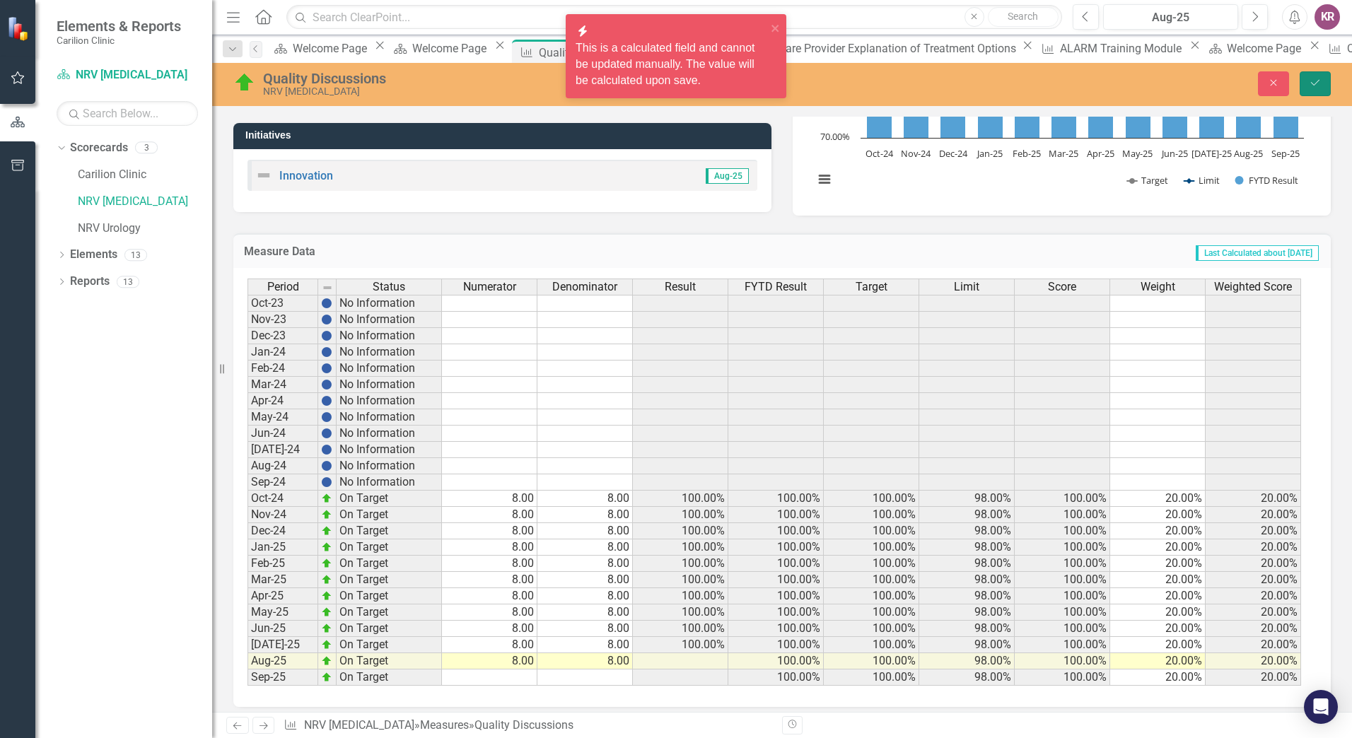
click at [1312, 91] on button "Save" at bounding box center [1315, 83] width 31 height 25
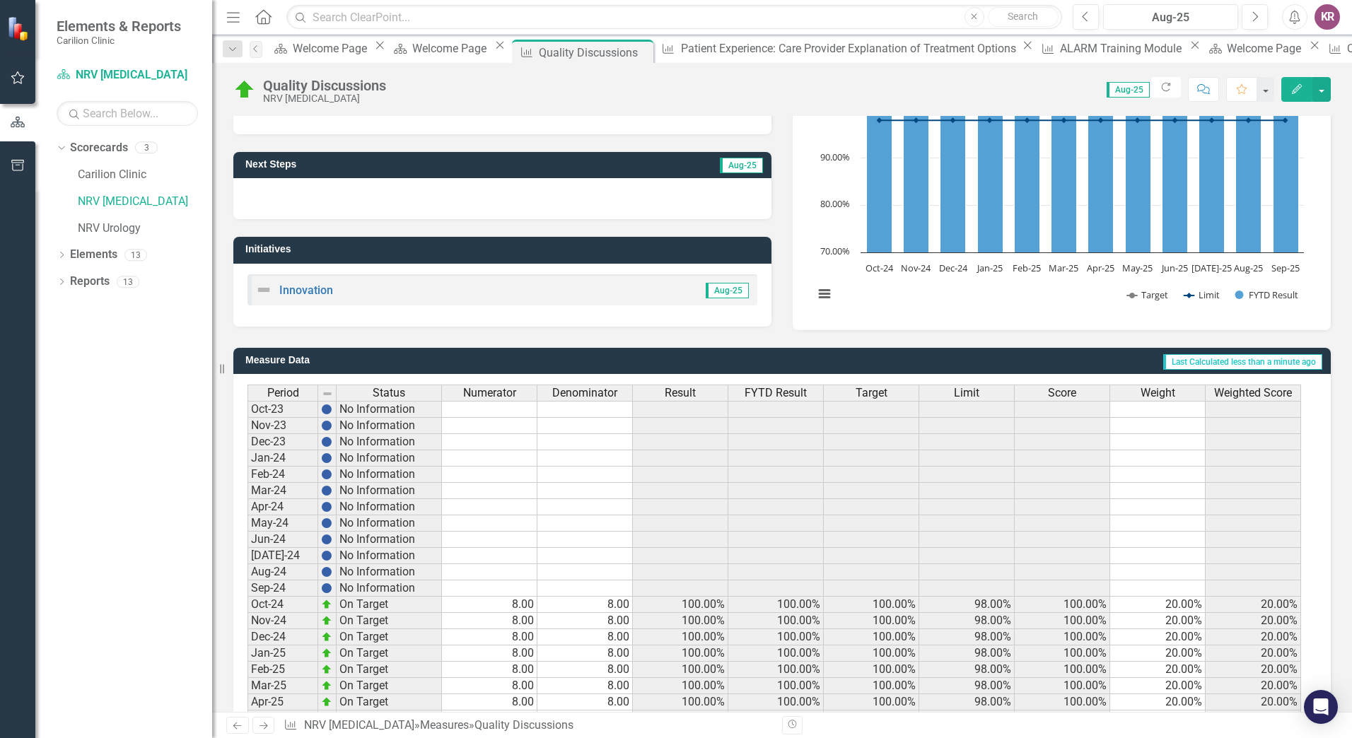
scroll to position [0, 0]
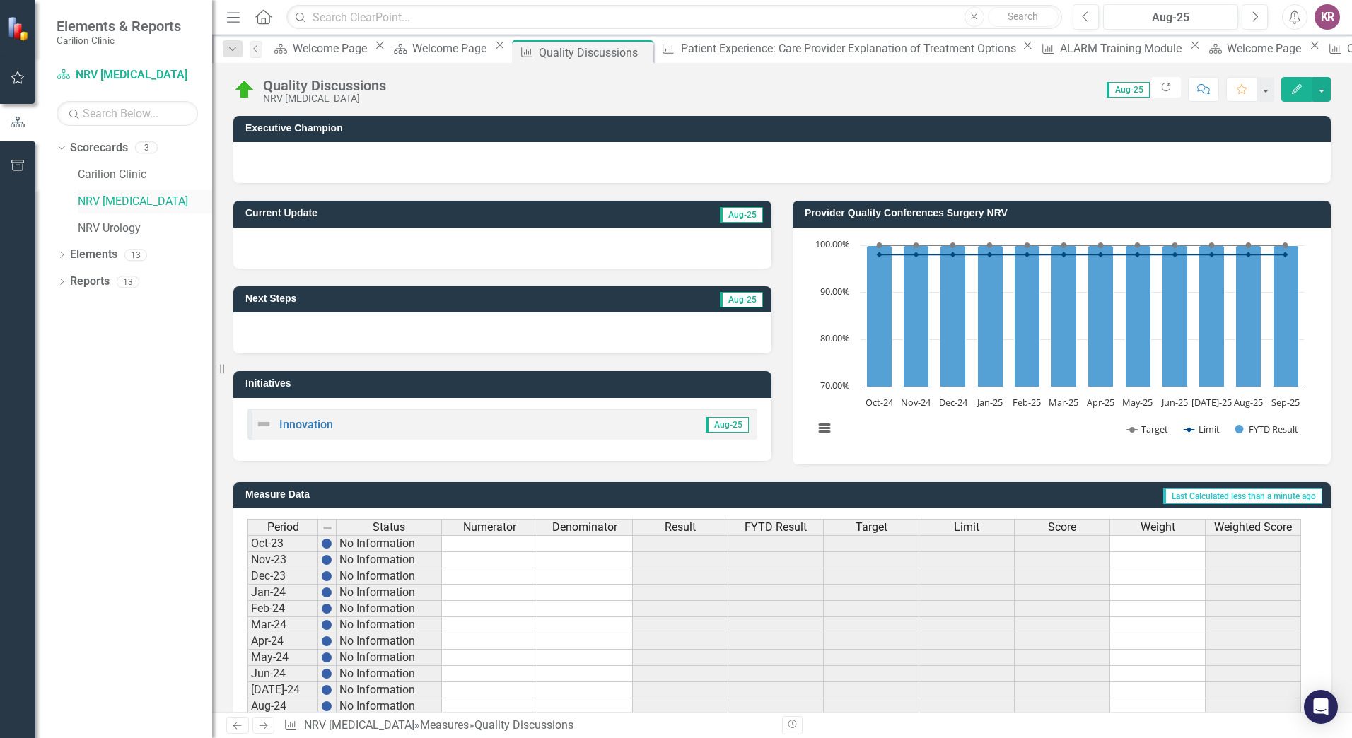
click at [122, 202] on link "NRV [MEDICAL_DATA]" at bounding box center [145, 202] width 134 height 16
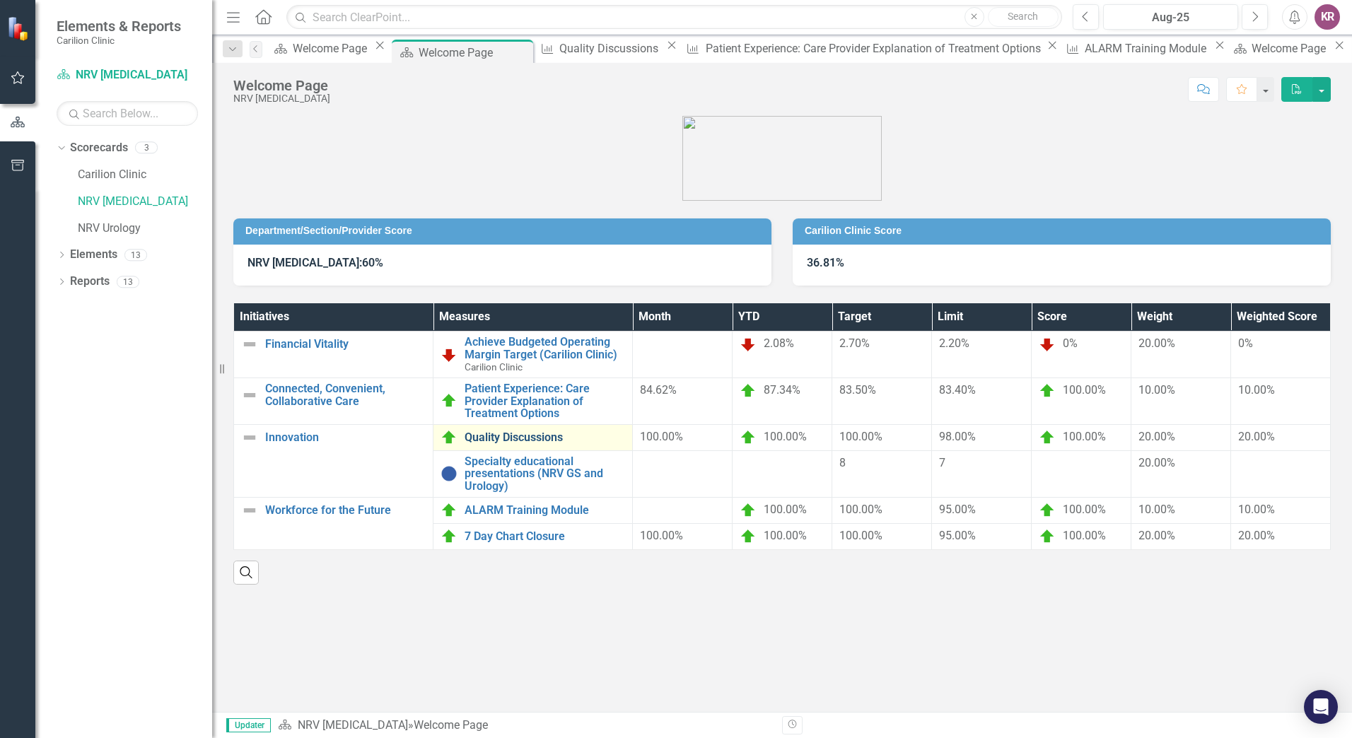
click at [532, 441] on link "Quality Discussions" at bounding box center [545, 437] width 161 height 13
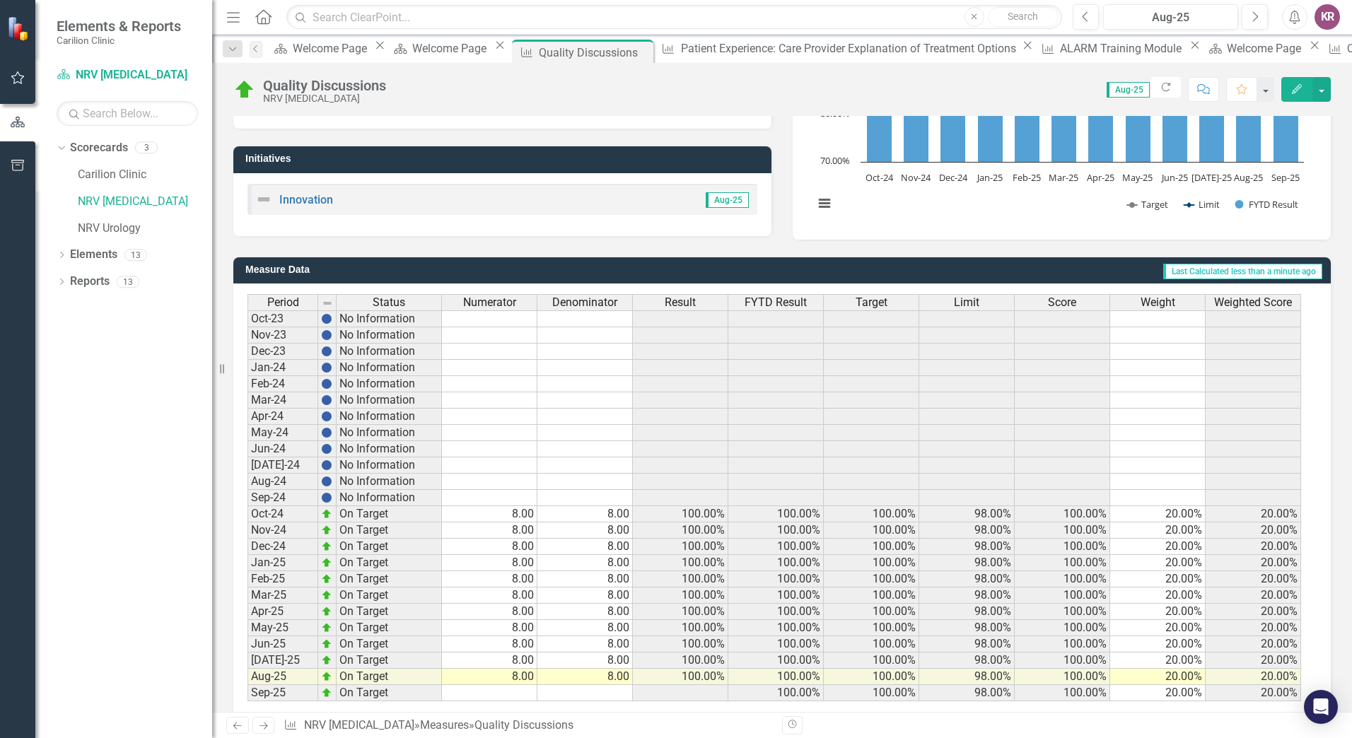
scroll to position [250, 0]
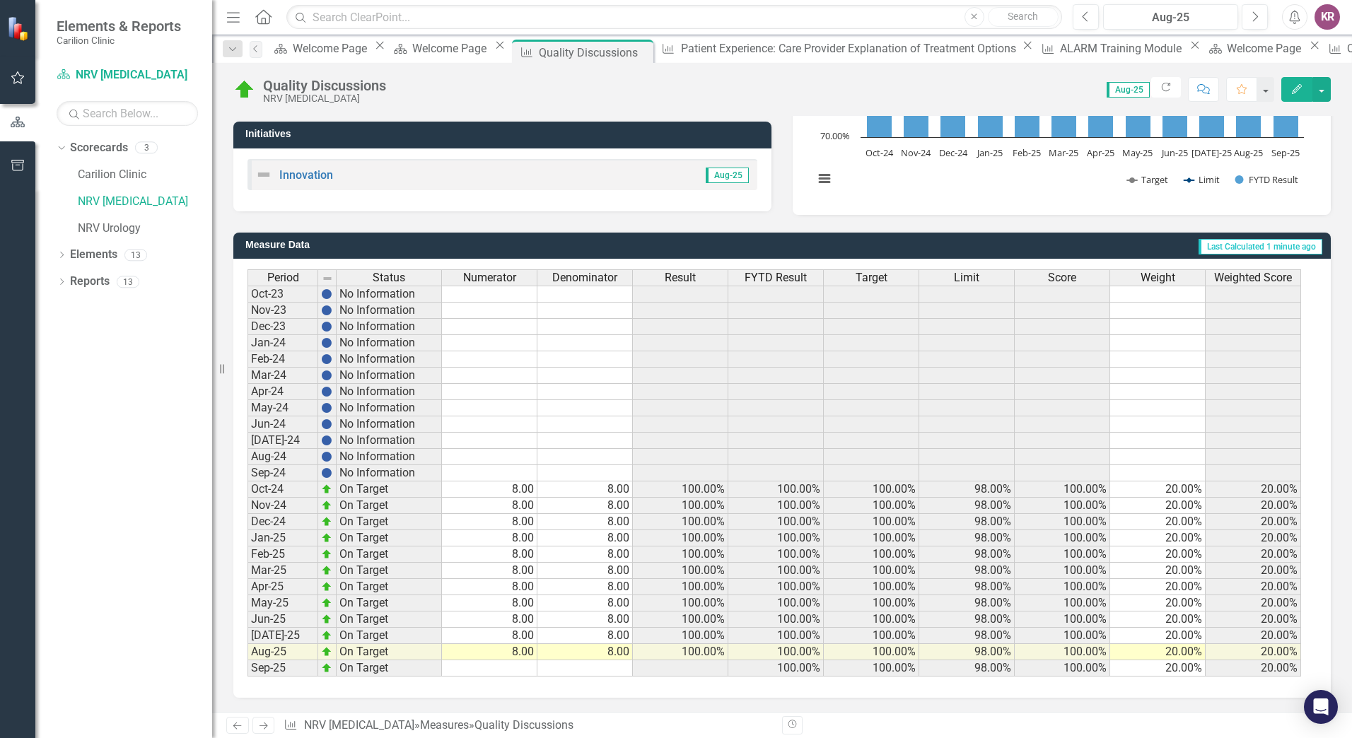
click at [522, 641] on td "8.00" at bounding box center [489, 636] width 95 height 16
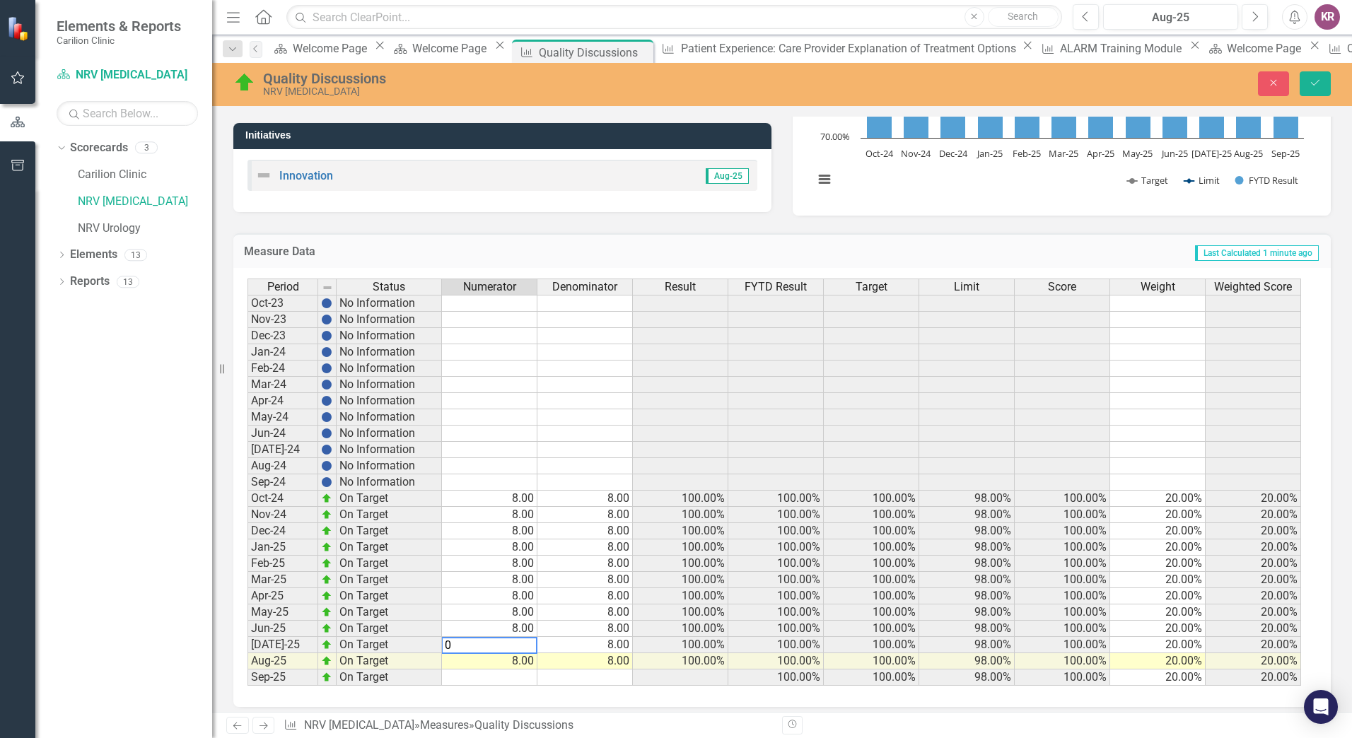
click at [587, 644] on td "8.00" at bounding box center [584, 645] width 95 height 16
type textarea "0"
click at [1320, 86] on icon "Save" at bounding box center [1315, 83] width 13 height 10
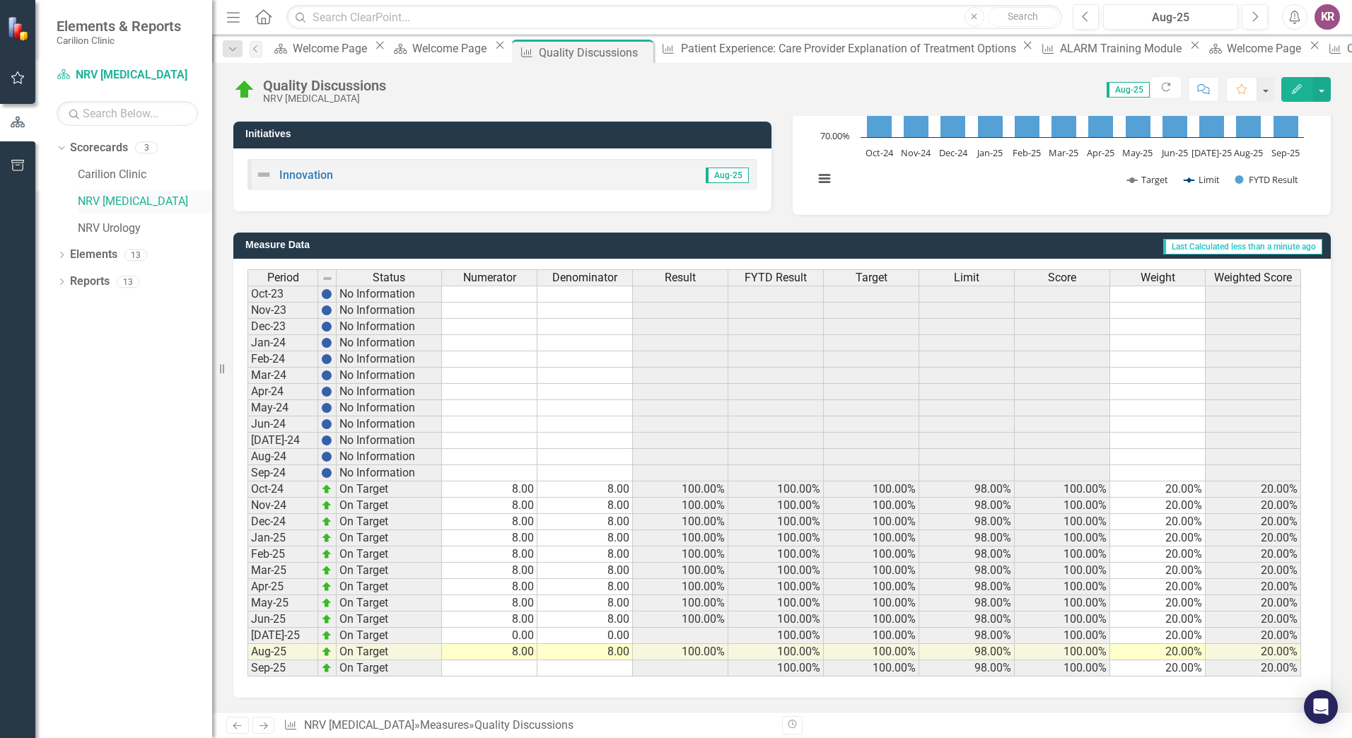
click at [122, 206] on link "NRV [MEDICAL_DATA]" at bounding box center [145, 202] width 134 height 16
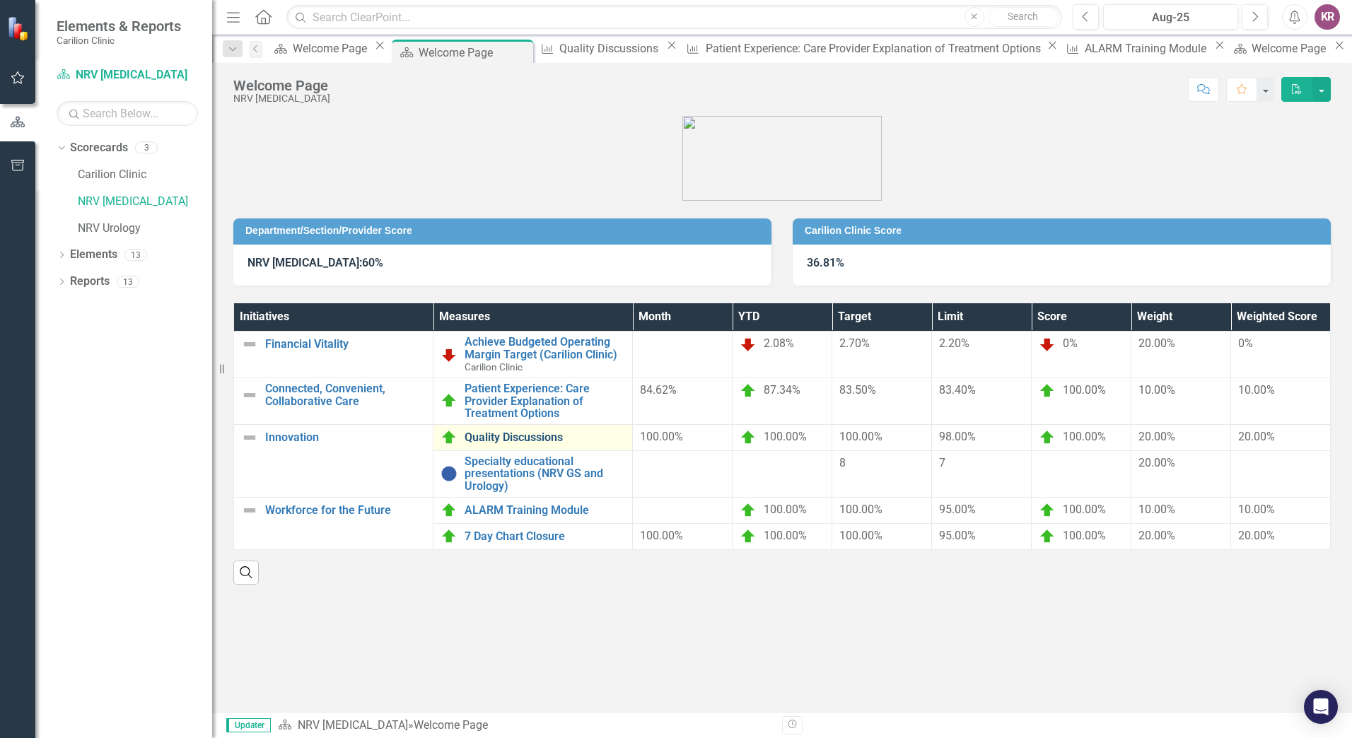
click at [555, 437] on link "Quality Discussions" at bounding box center [545, 437] width 161 height 13
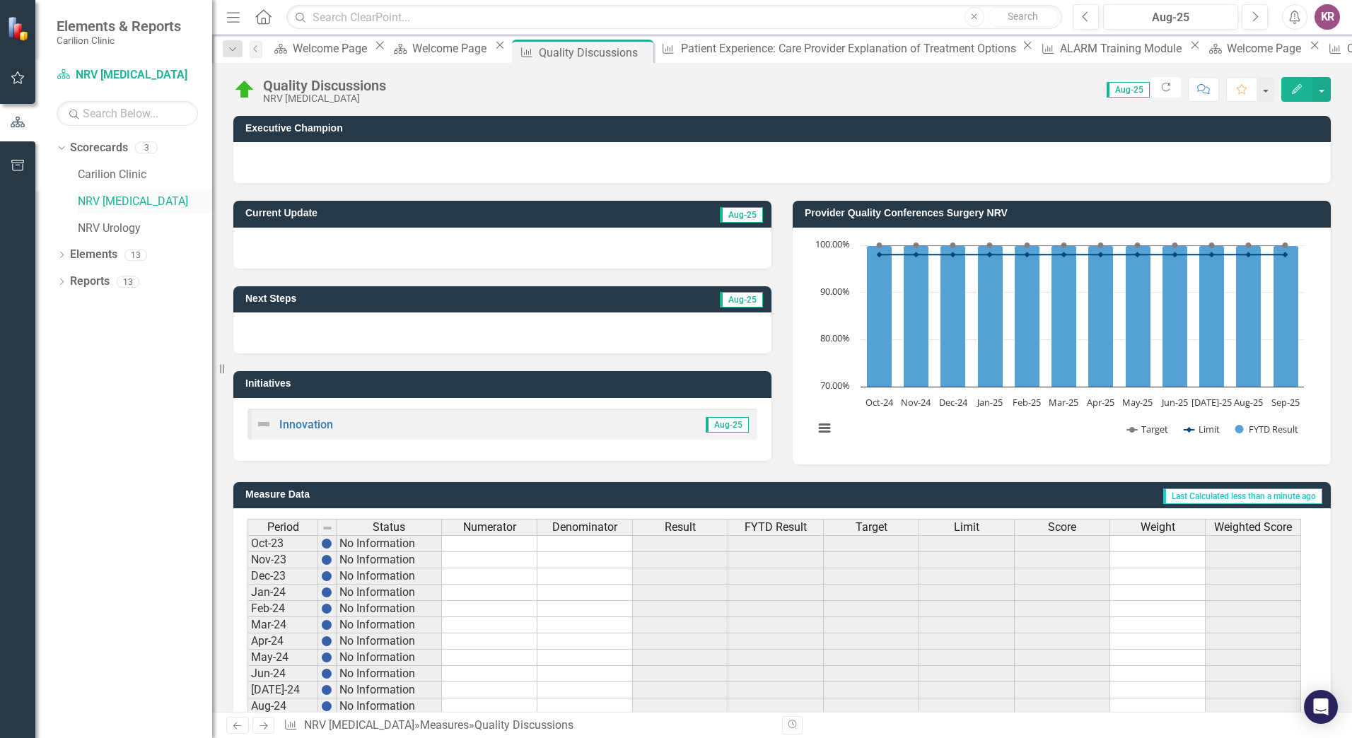
click at [124, 202] on link "NRV [MEDICAL_DATA]" at bounding box center [145, 202] width 134 height 16
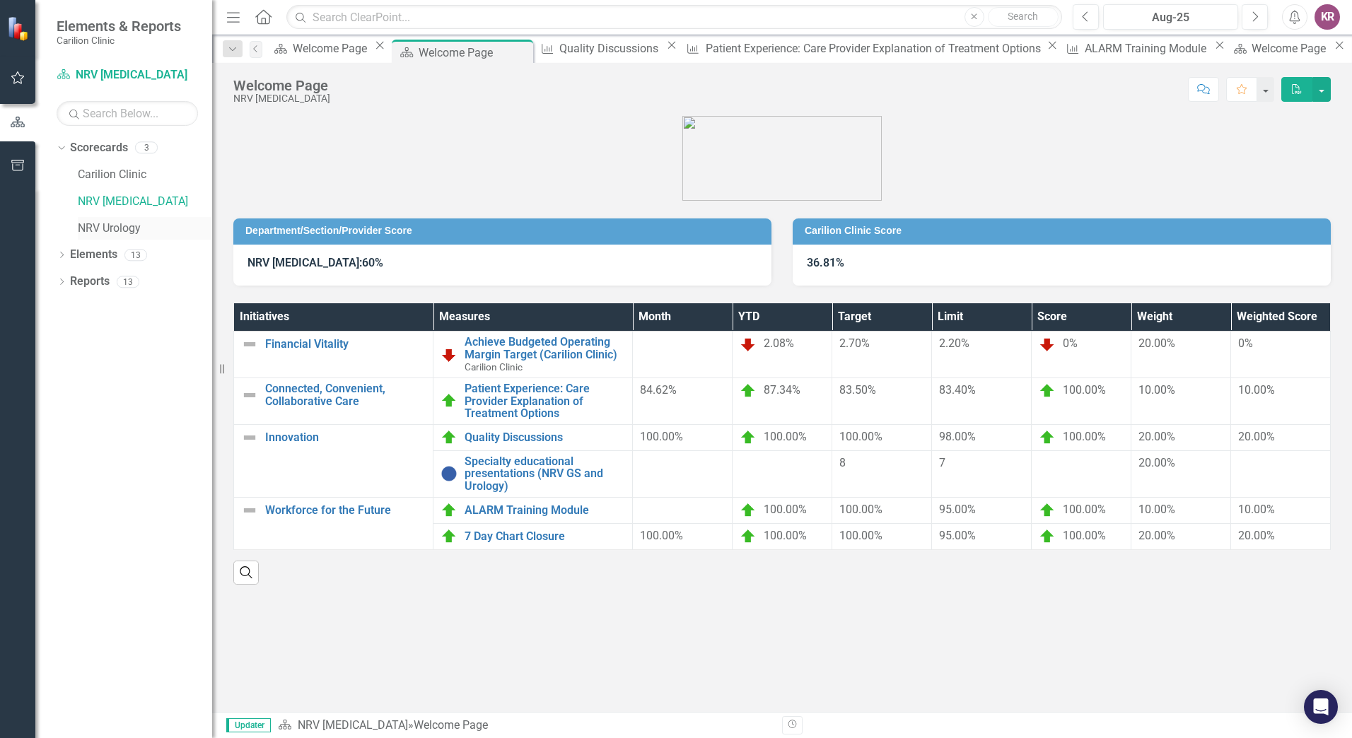
click at [130, 231] on link "NRV Urology" at bounding box center [145, 229] width 134 height 16
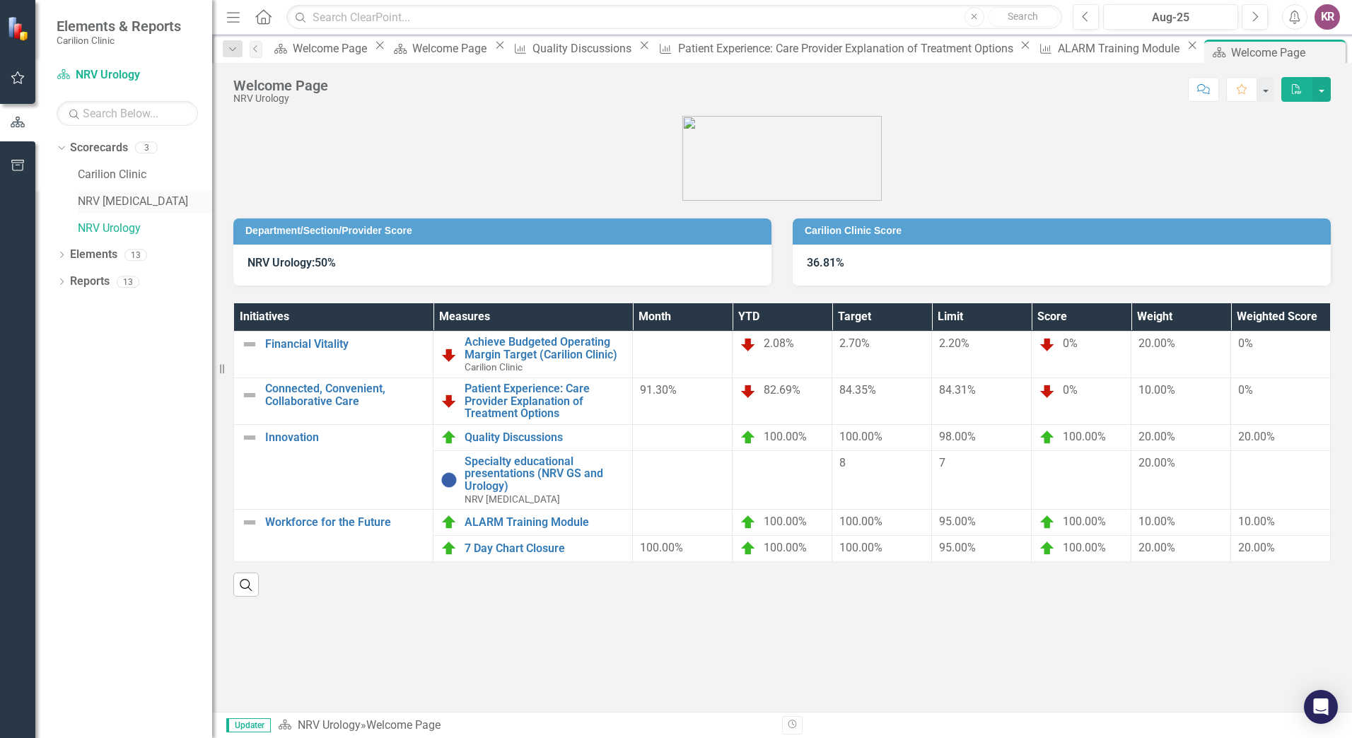
click at [151, 202] on link "NRV [MEDICAL_DATA]" at bounding box center [145, 202] width 134 height 16
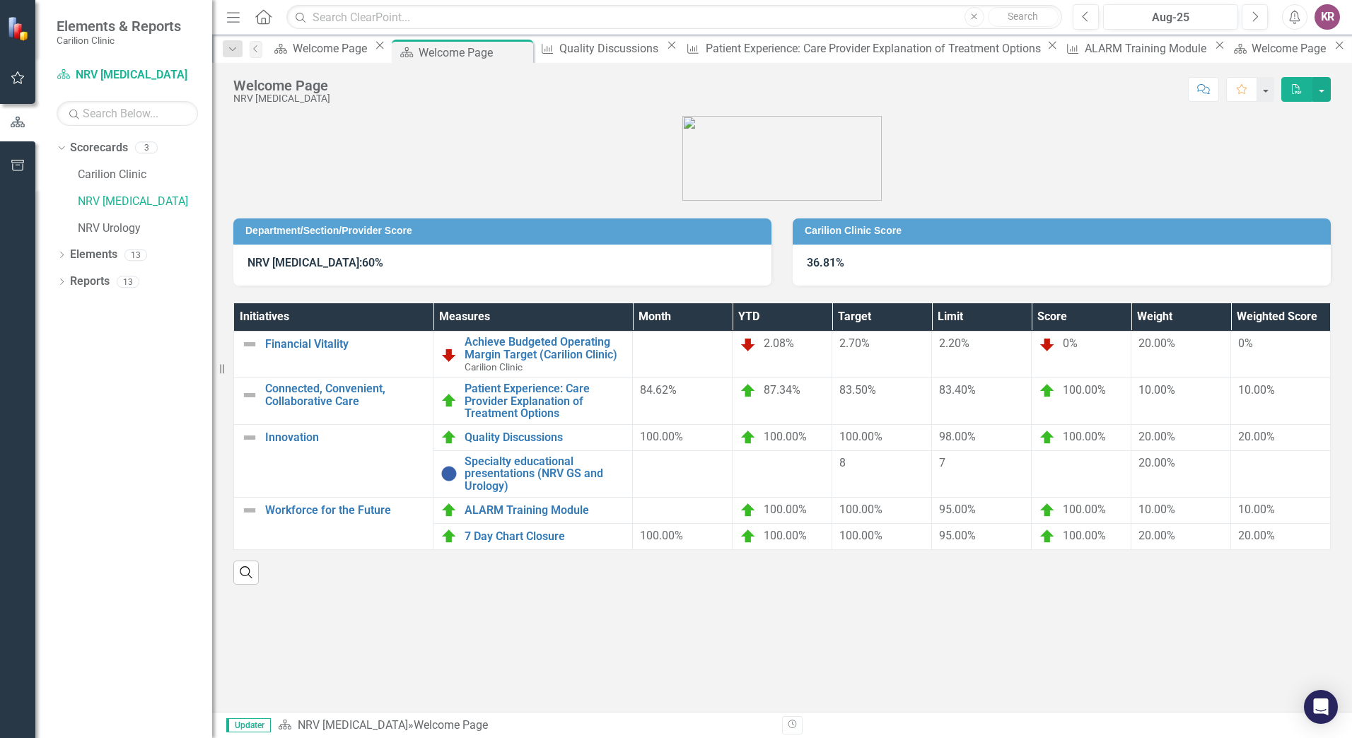
click at [1300, 91] on icon "PDF" at bounding box center [1296, 89] width 13 height 10
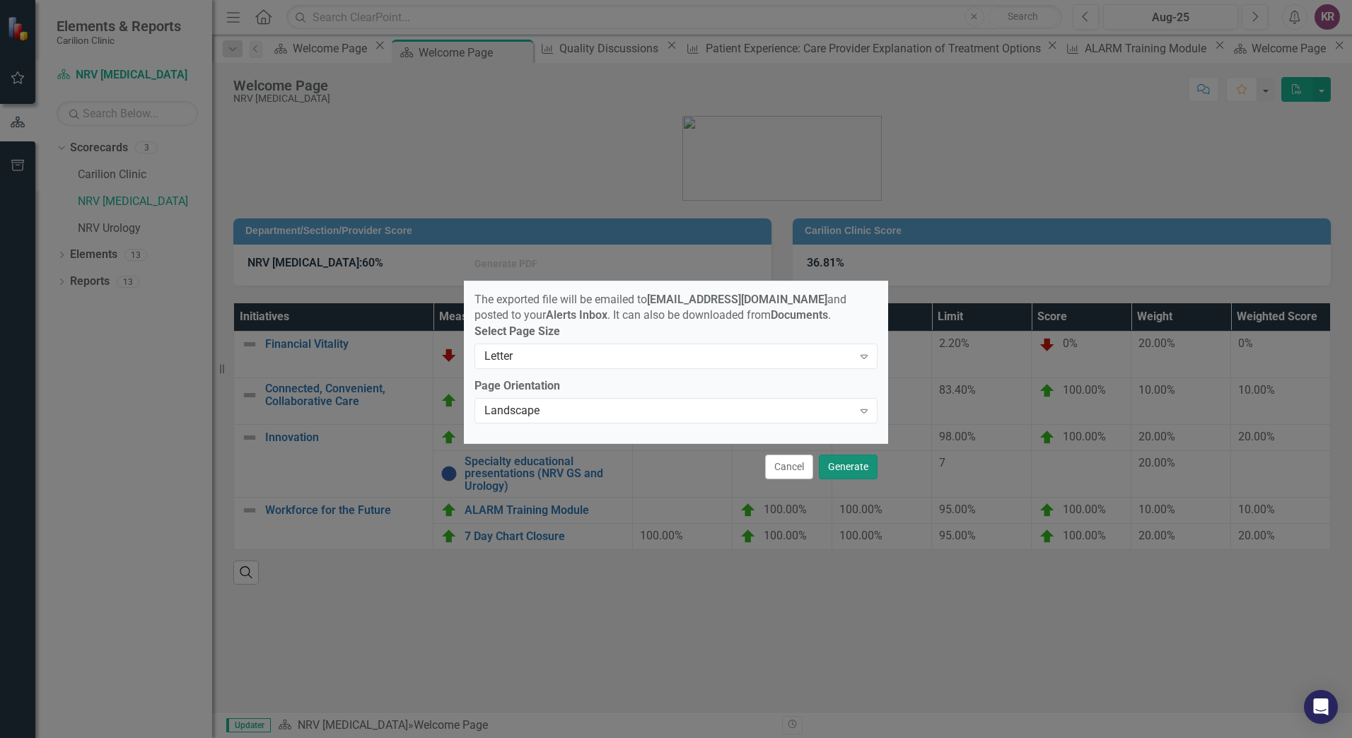
click at [853, 474] on button "Generate" at bounding box center [848, 467] width 59 height 25
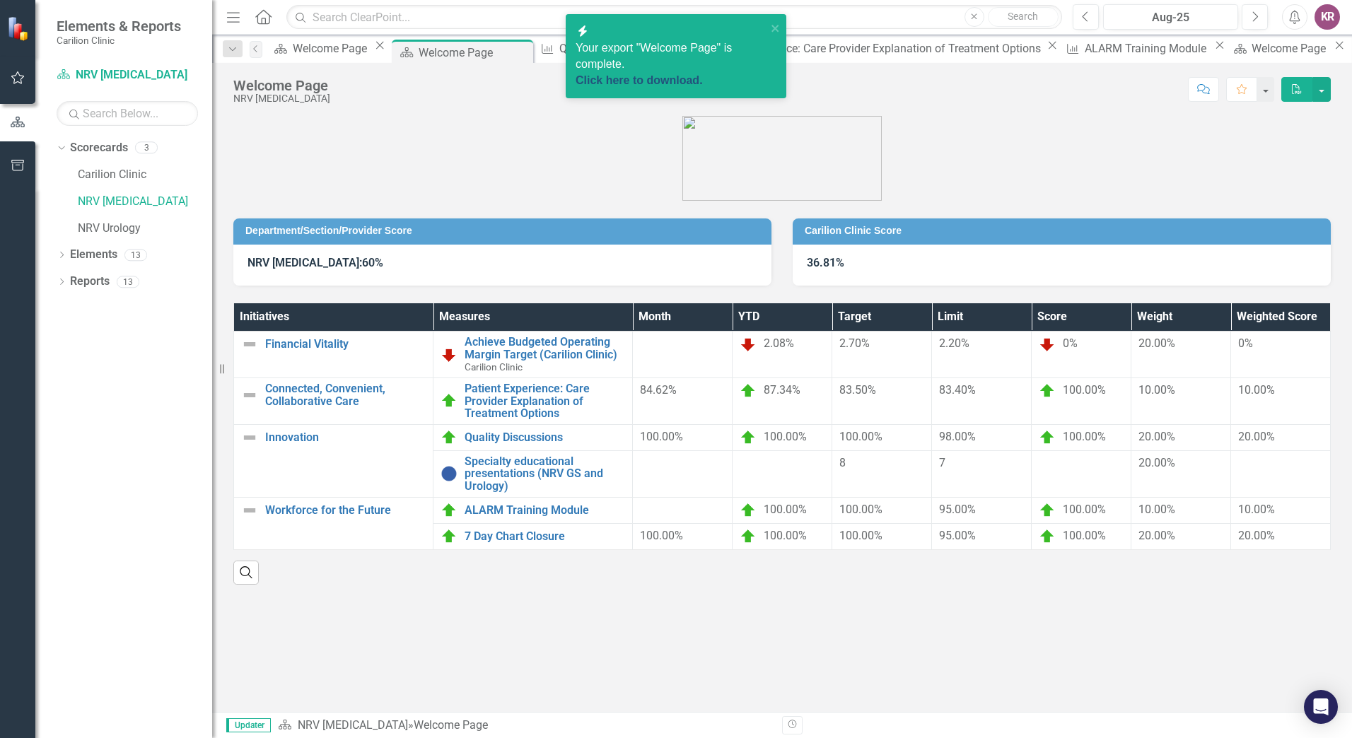
click at [652, 74] on link "Click here to download." at bounding box center [639, 80] width 127 height 12
